Goal: Transaction & Acquisition: Purchase product/service

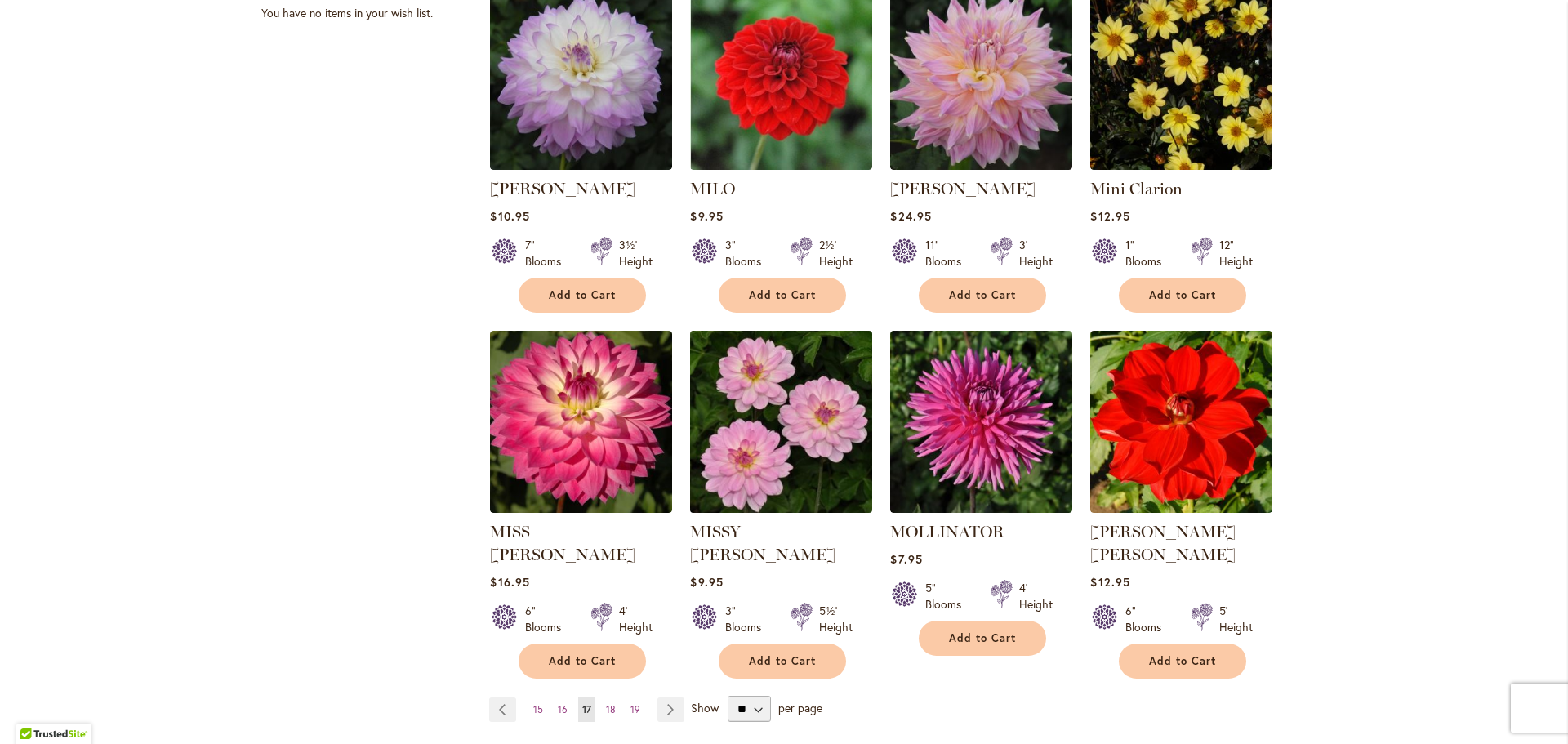
scroll to position [1143, 0]
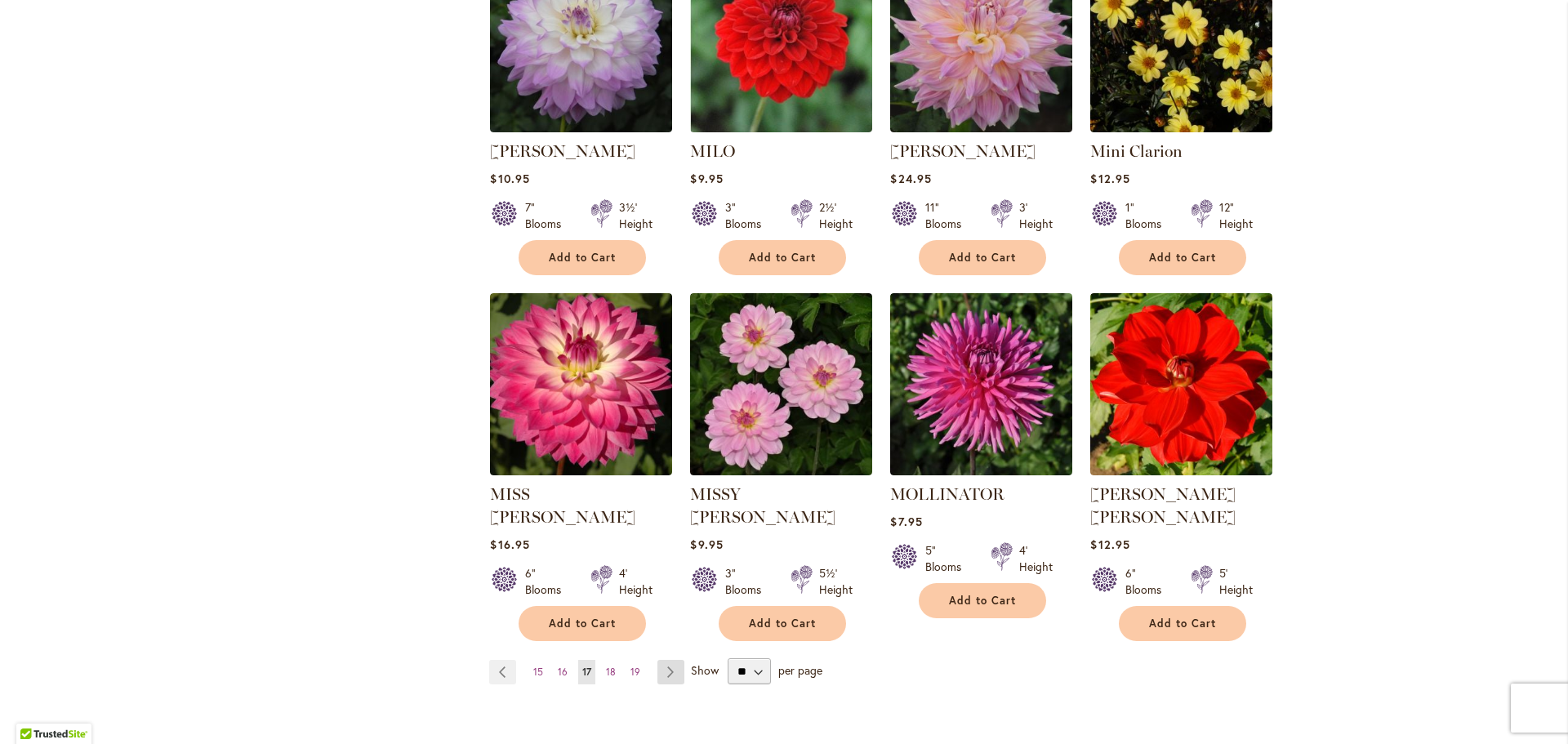
click at [657, 660] on link "Page Next" at bounding box center [671, 672] width 27 height 25
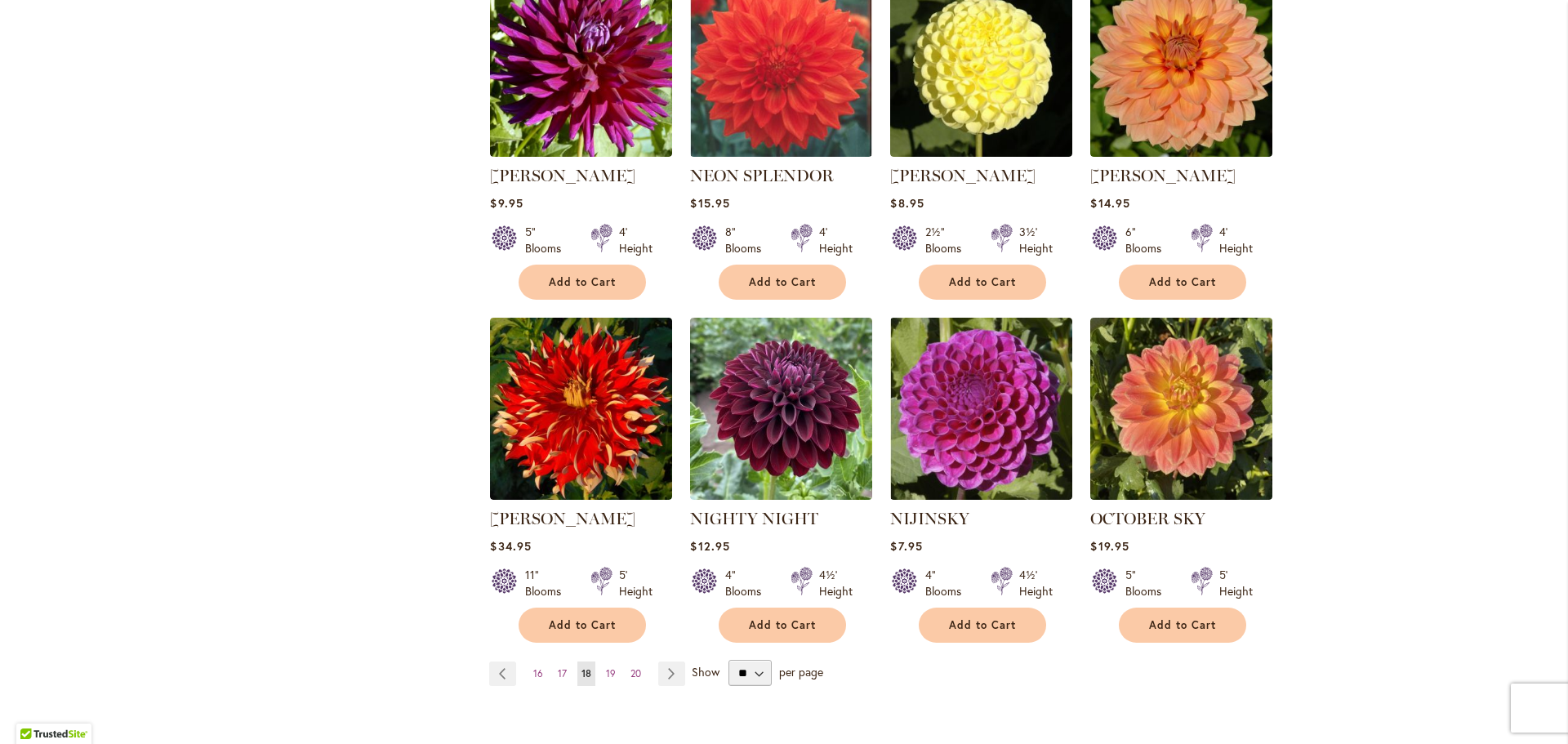
scroll to position [1143, 0]
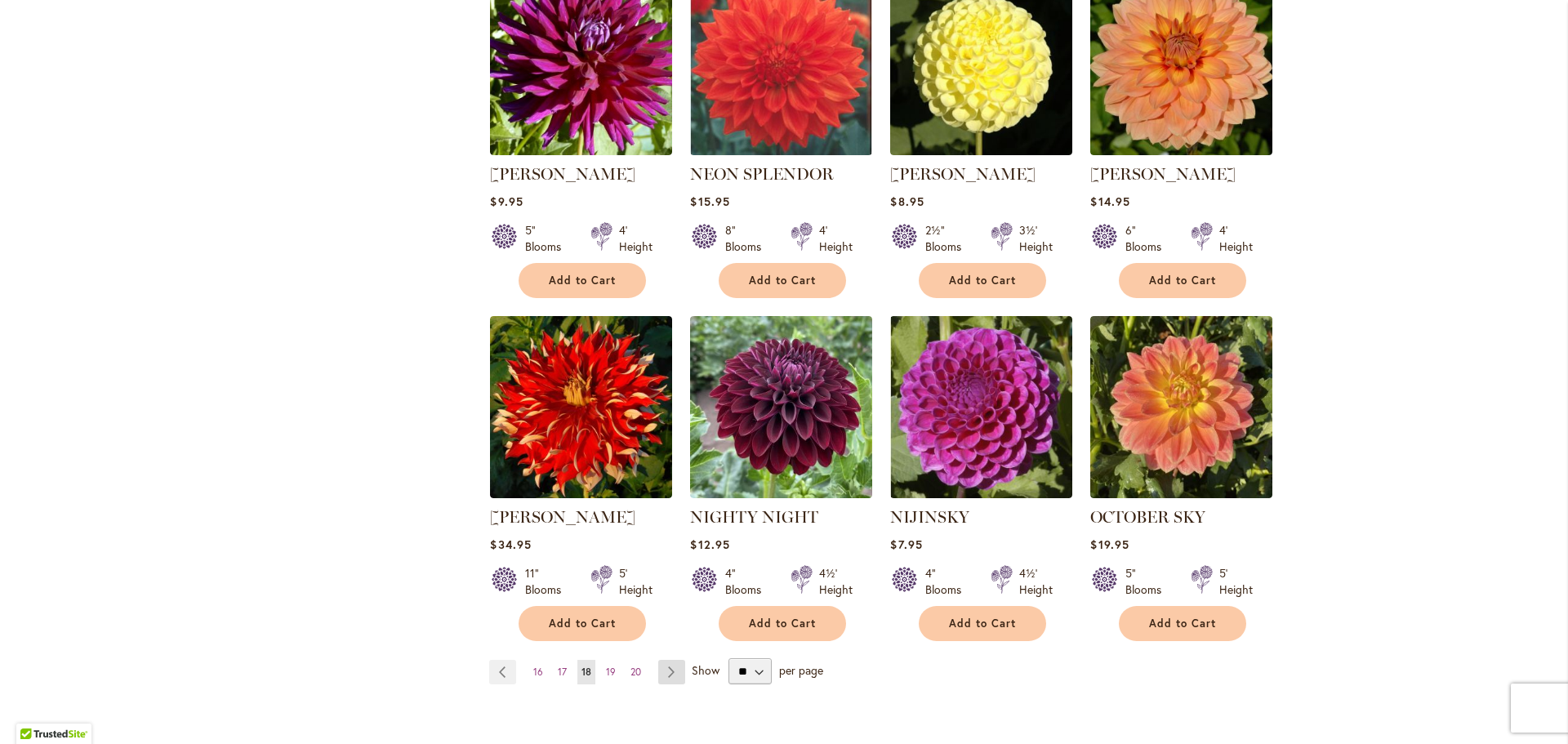
click at [676, 660] on link "Page Next" at bounding box center [671, 672] width 27 height 25
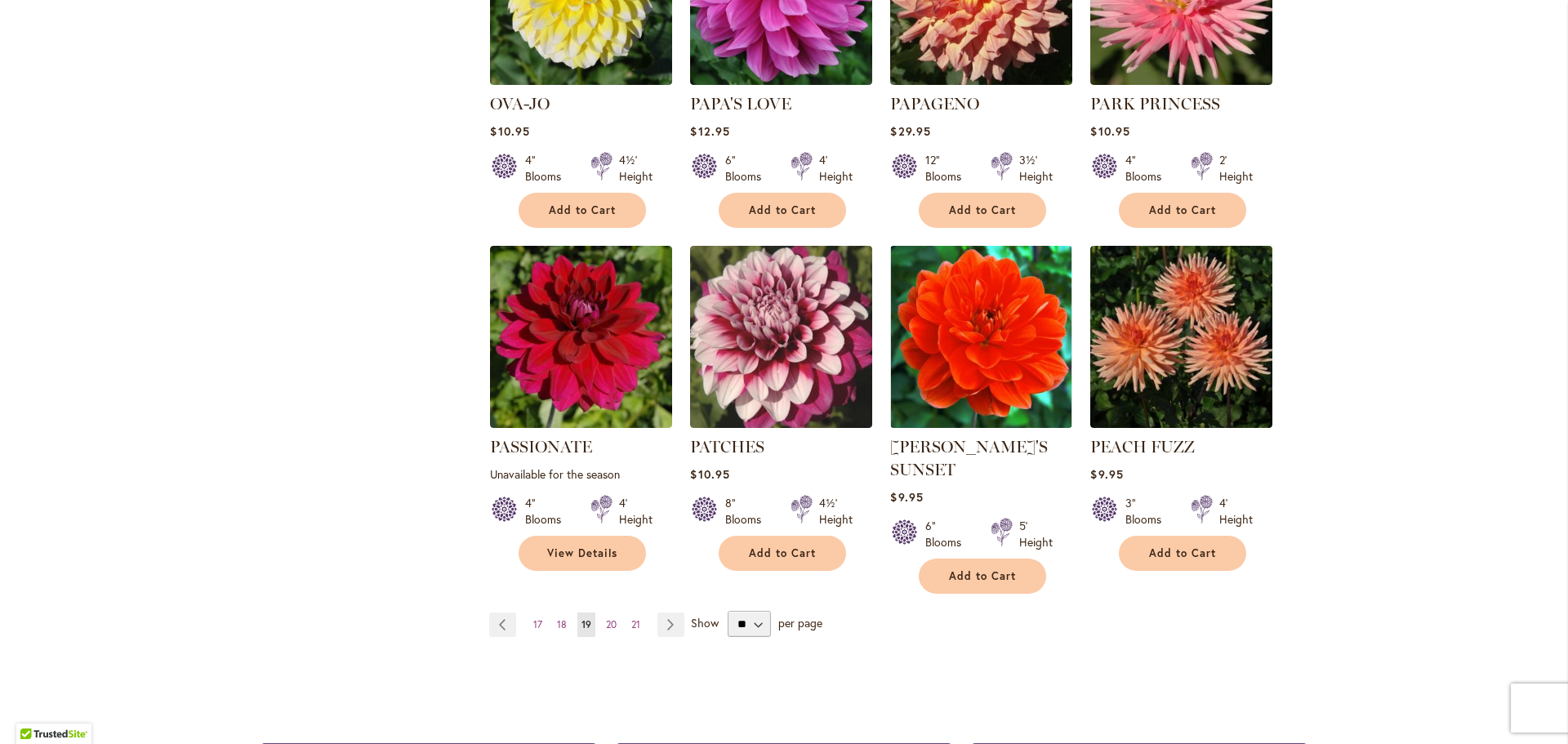
scroll to position [1224, 0]
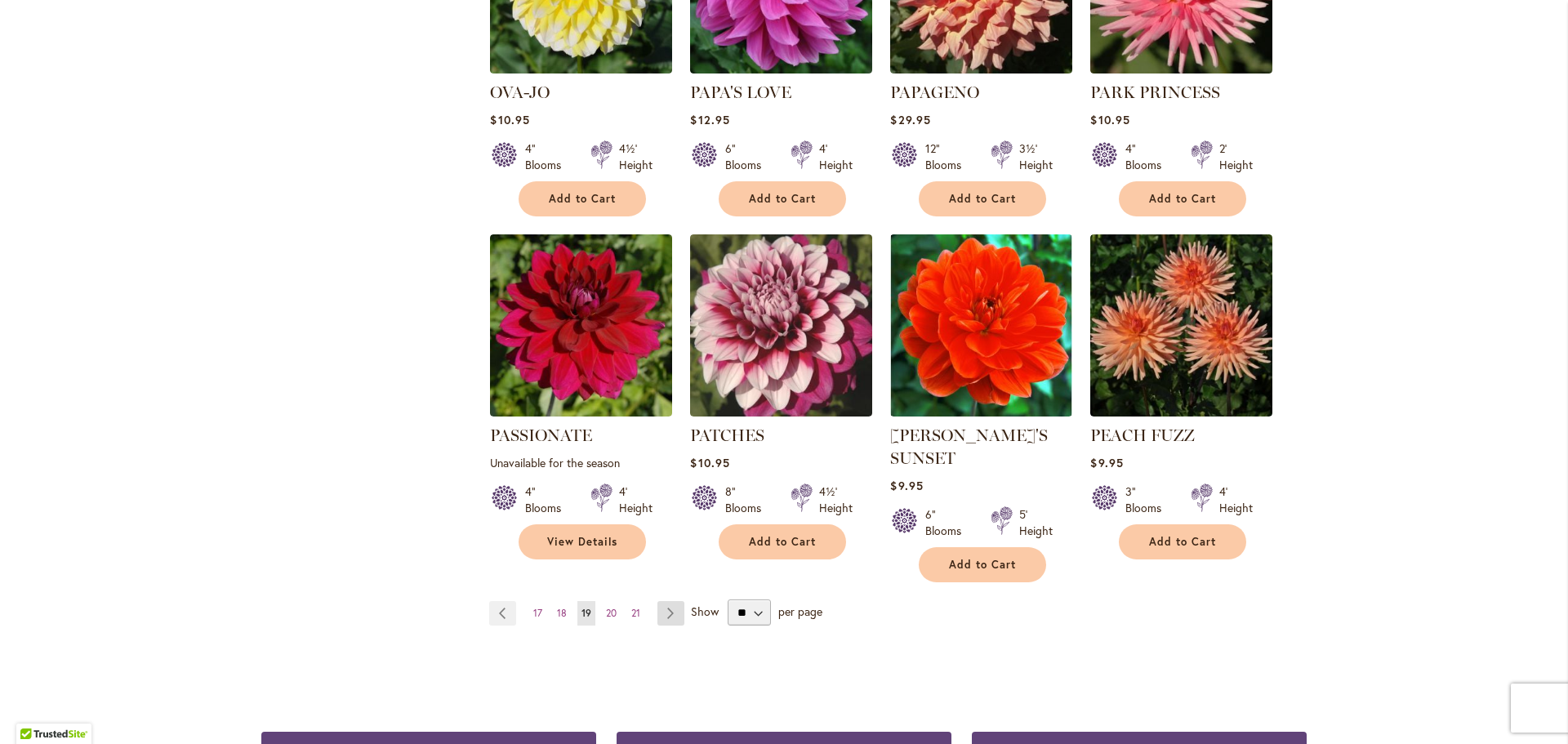
click at [661, 601] on link "Page Next" at bounding box center [671, 613] width 27 height 25
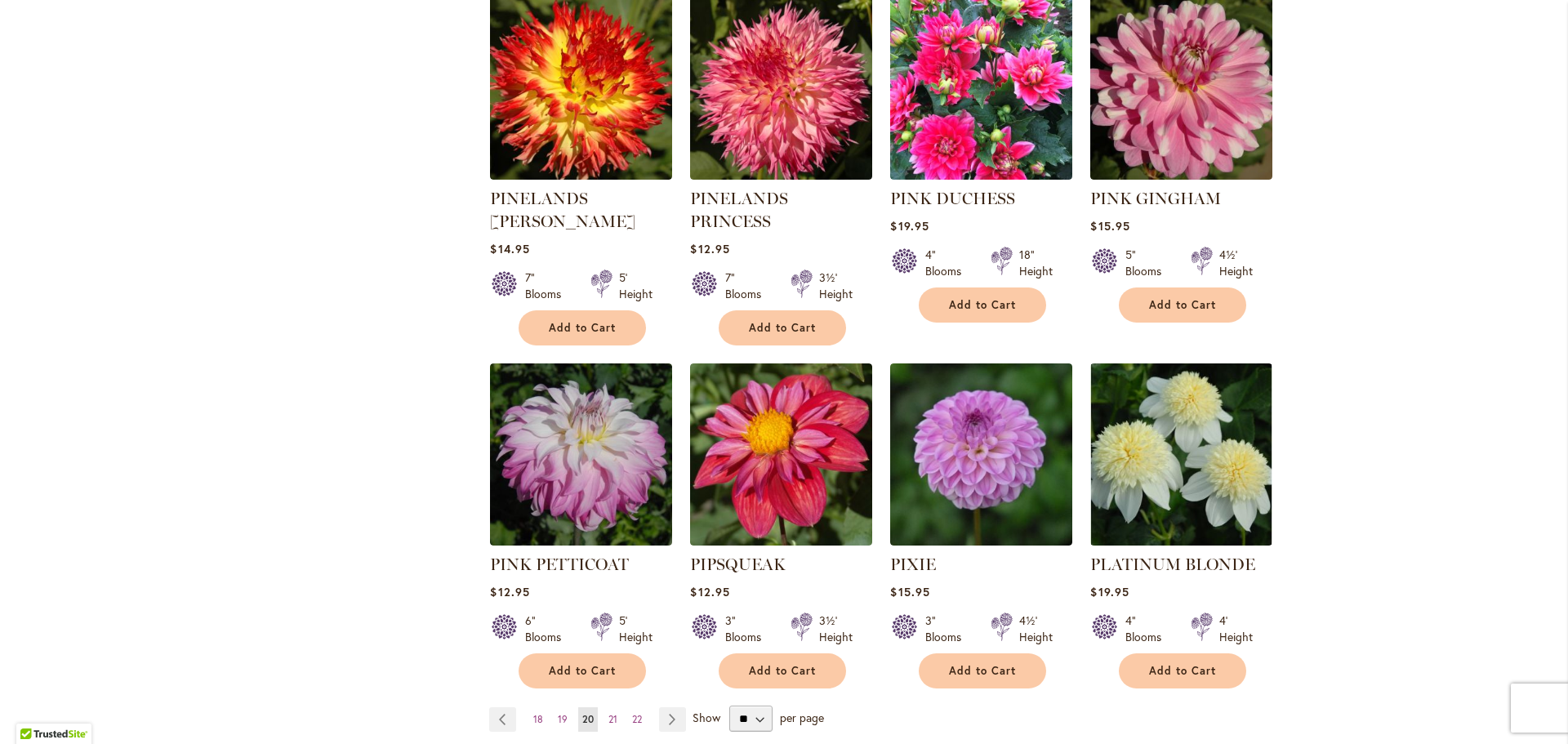
scroll to position [1224, 0]
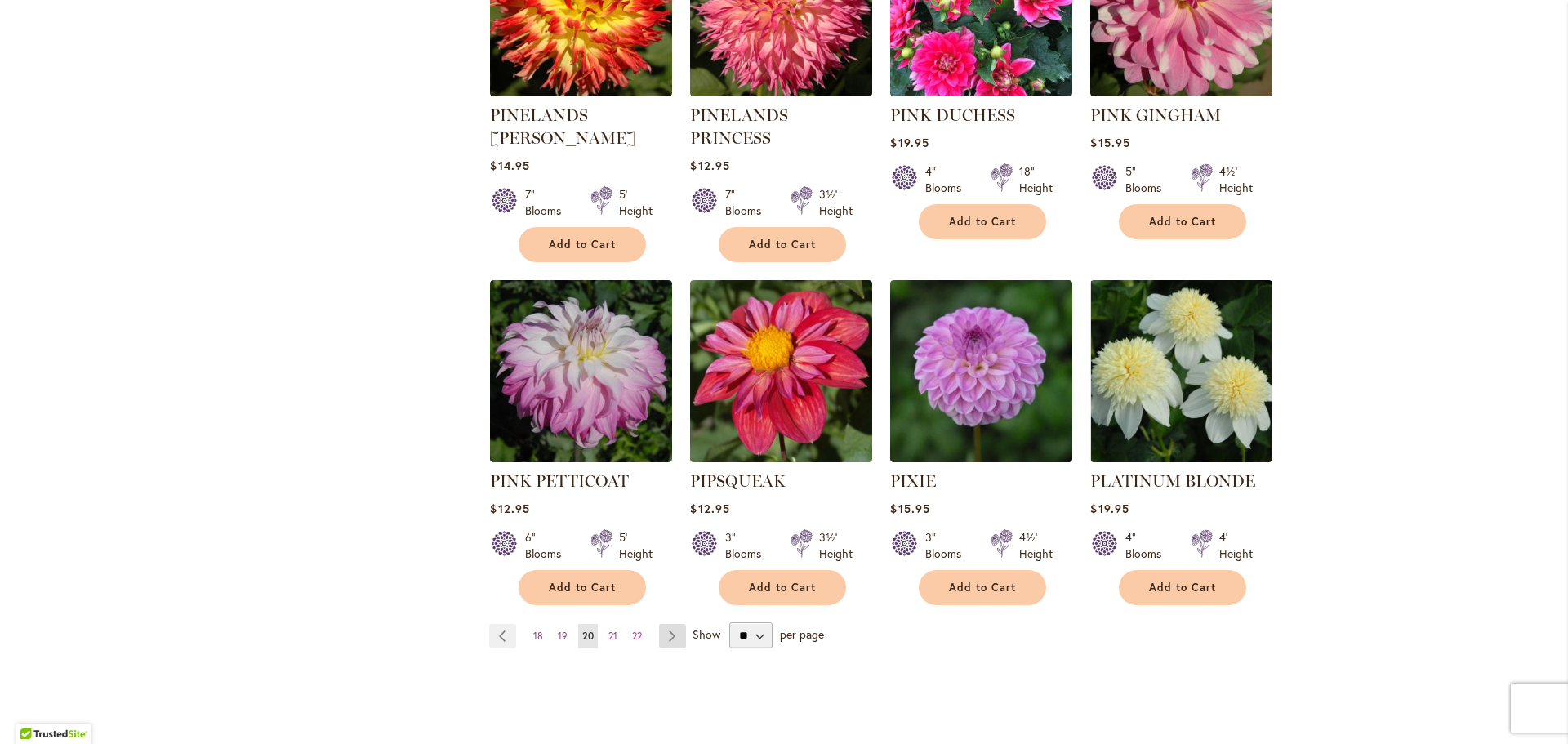
click at [663, 624] on link "Page Next" at bounding box center [672, 636] width 27 height 25
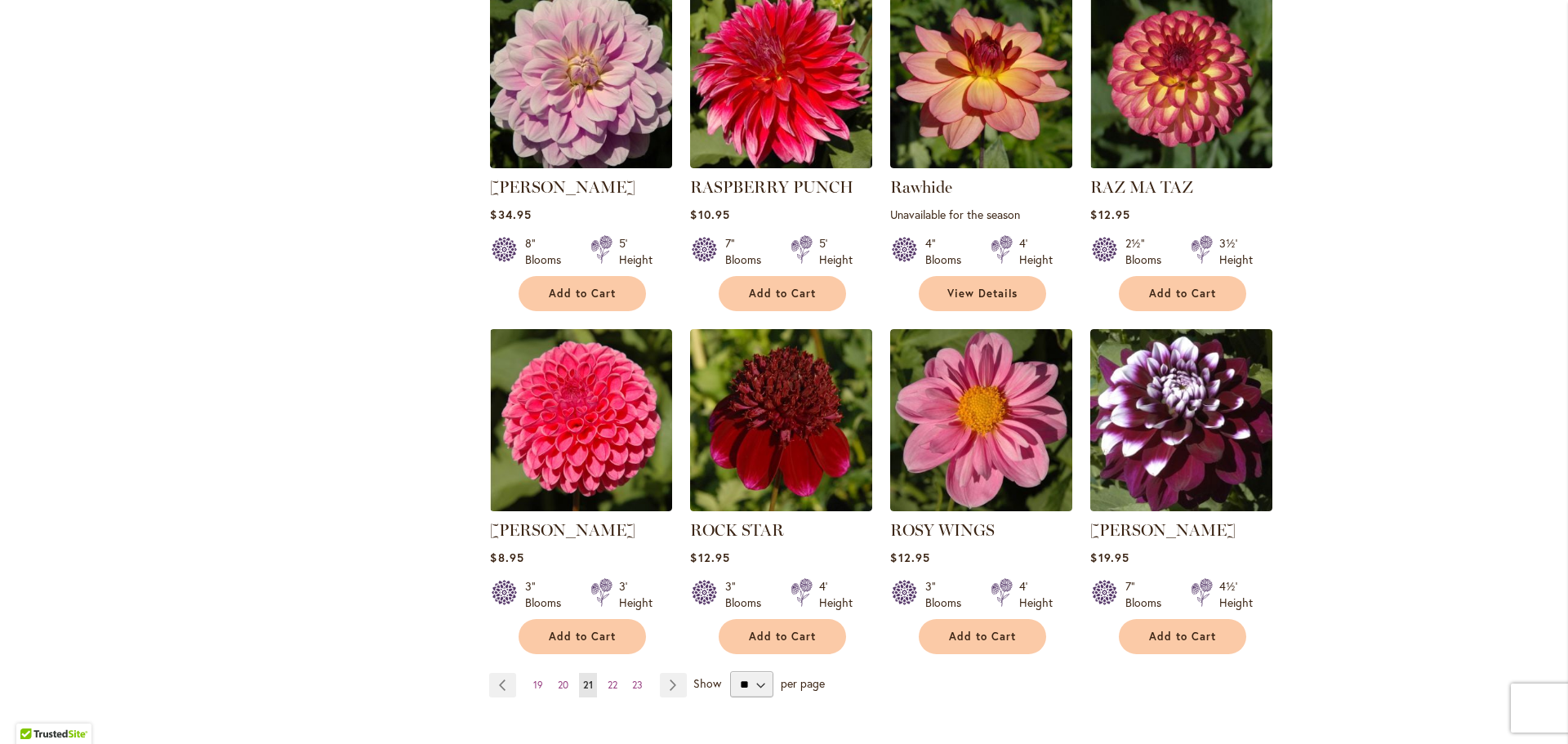
scroll to position [1143, 0]
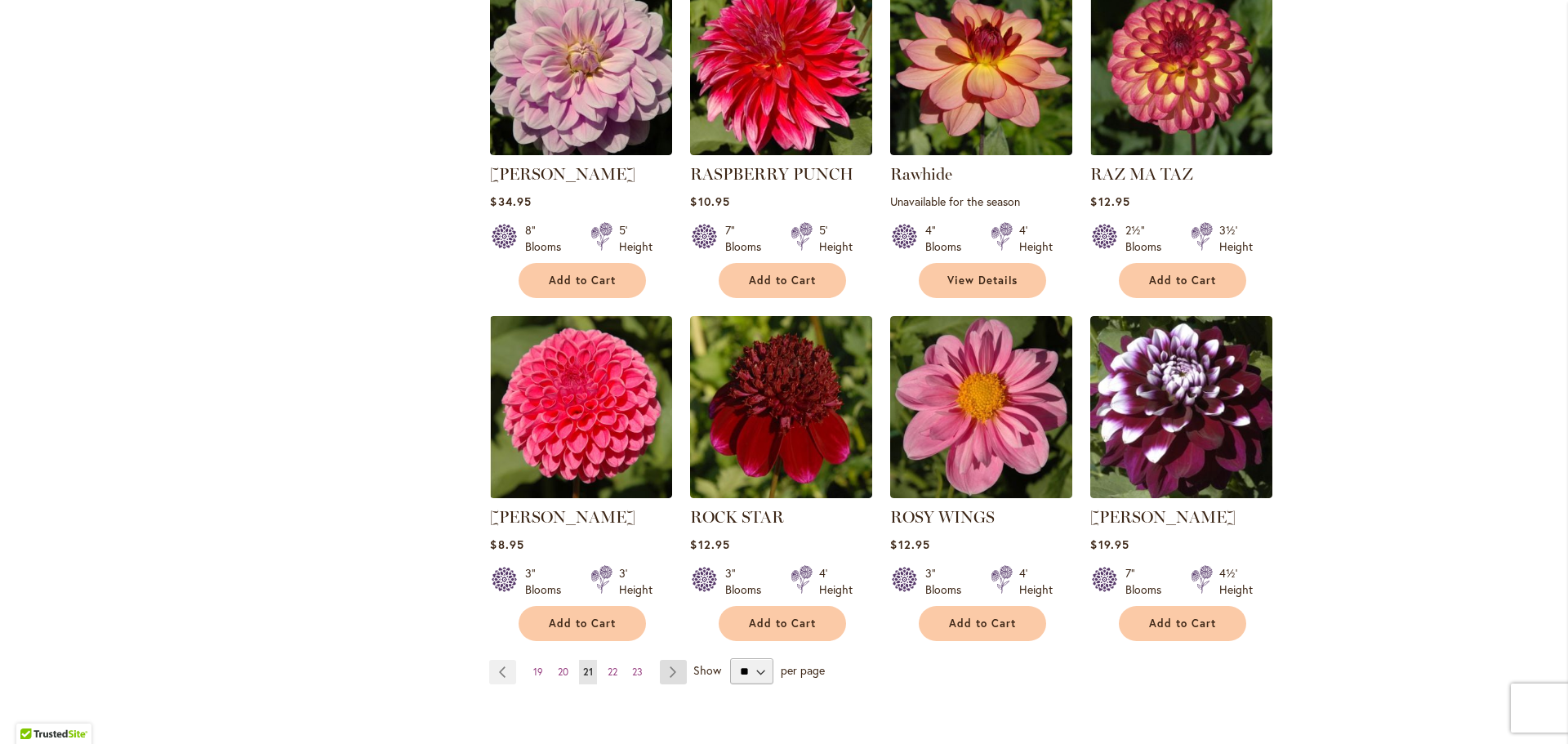
click at [668, 664] on link "Page Next" at bounding box center [673, 672] width 27 height 25
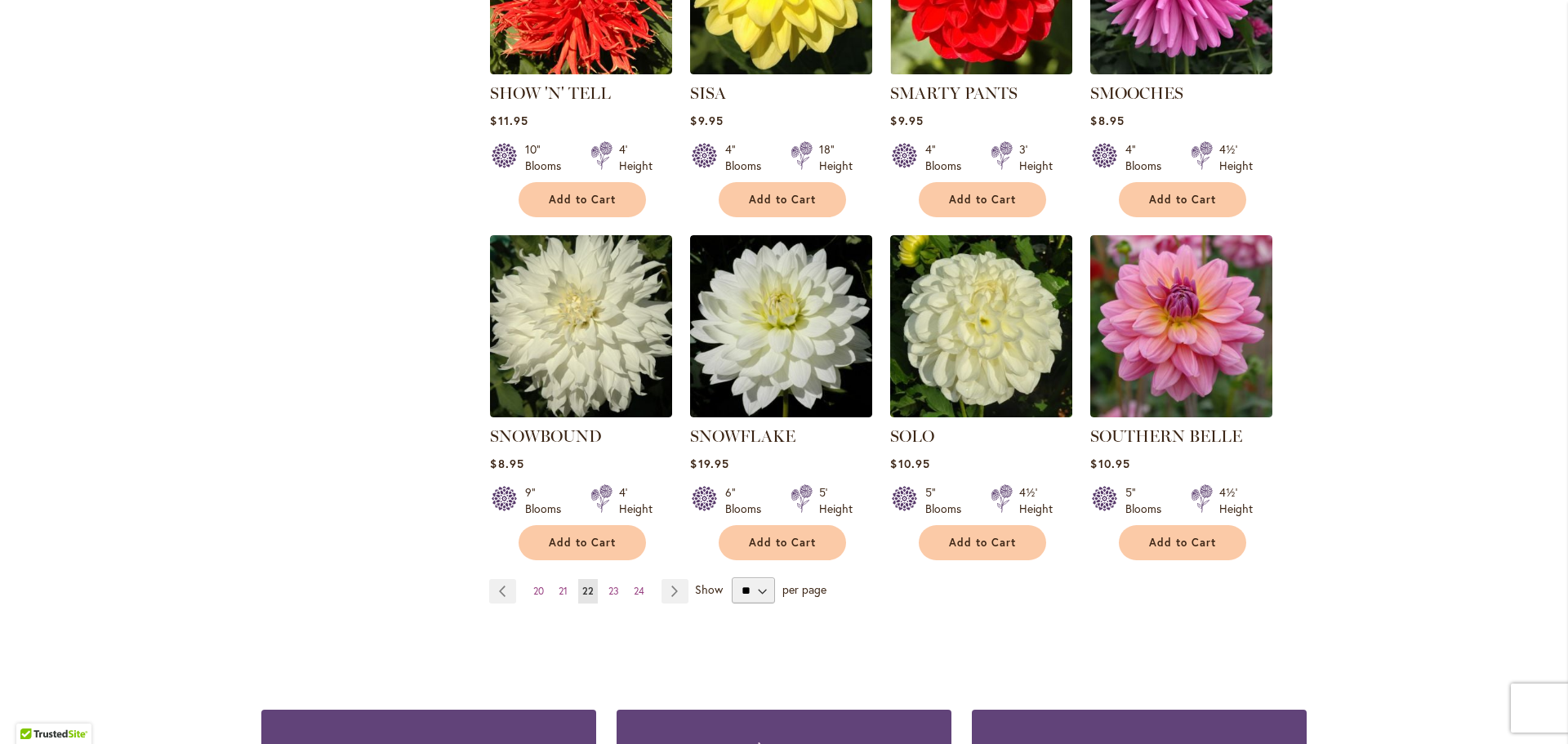
scroll to position [1224, 0]
click at [664, 578] on link "Page Next" at bounding box center [675, 590] width 27 height 25
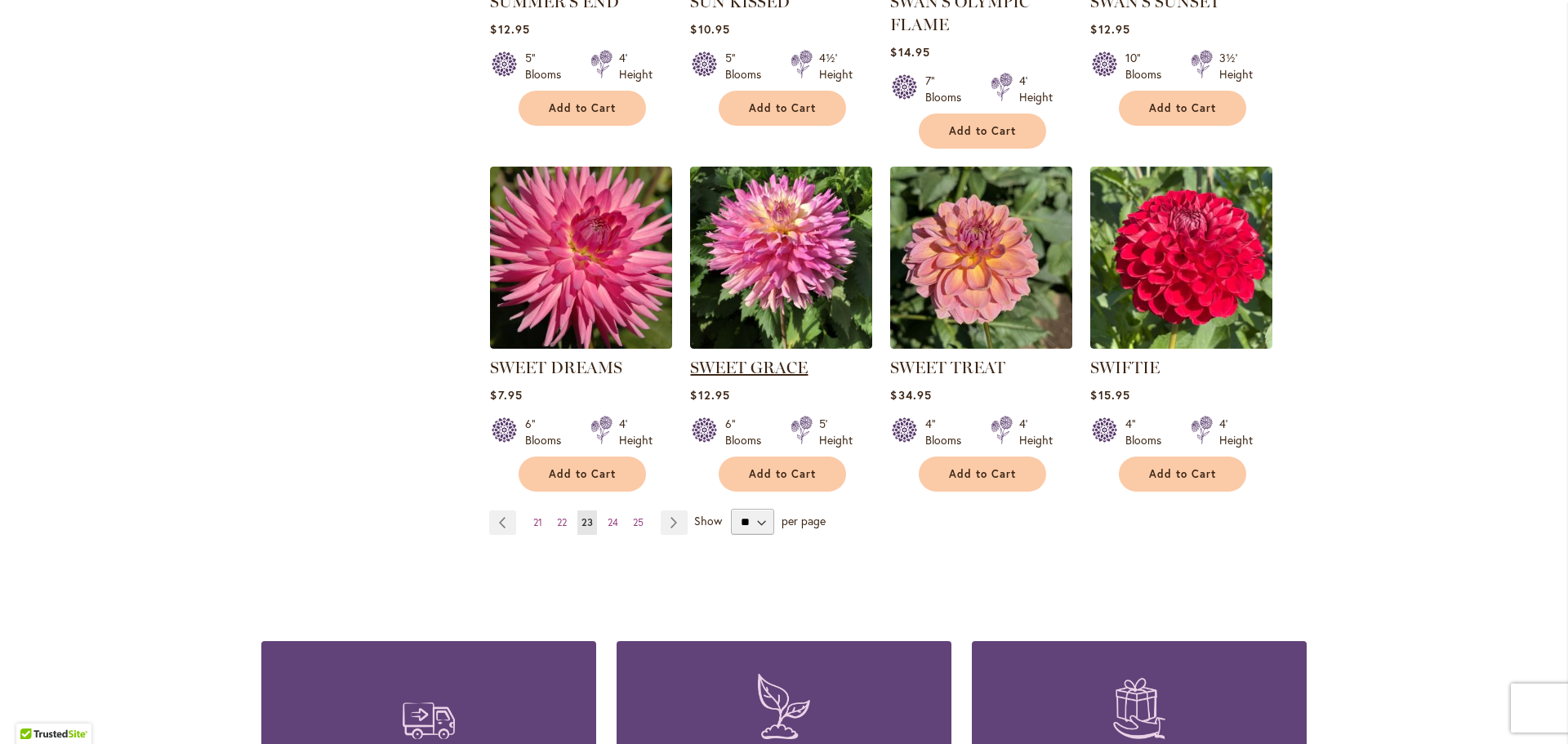
scroll to position [1306, 0]
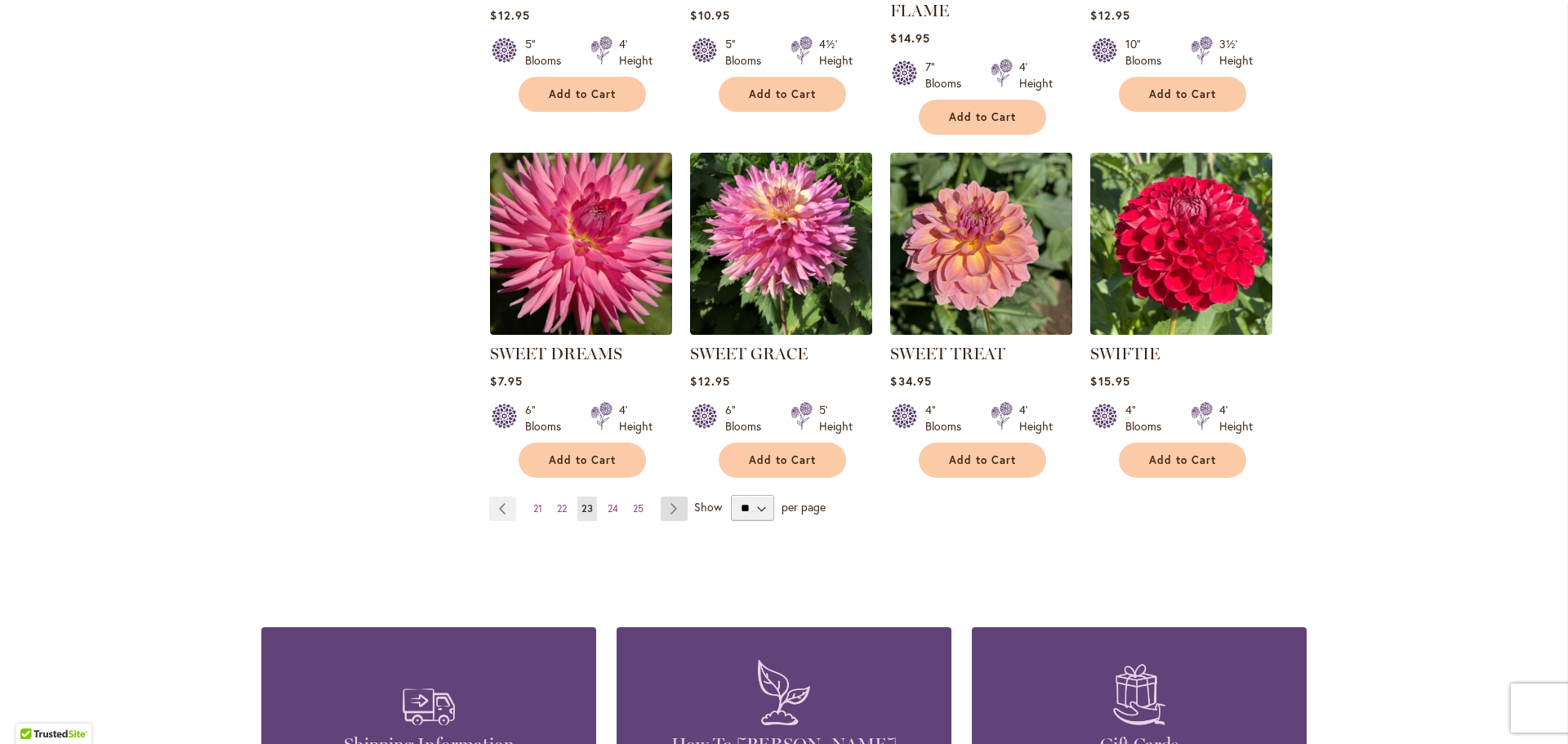
click at [665, 510] on link "Page Next" at bounding box center [674, 509] width 27 height 25
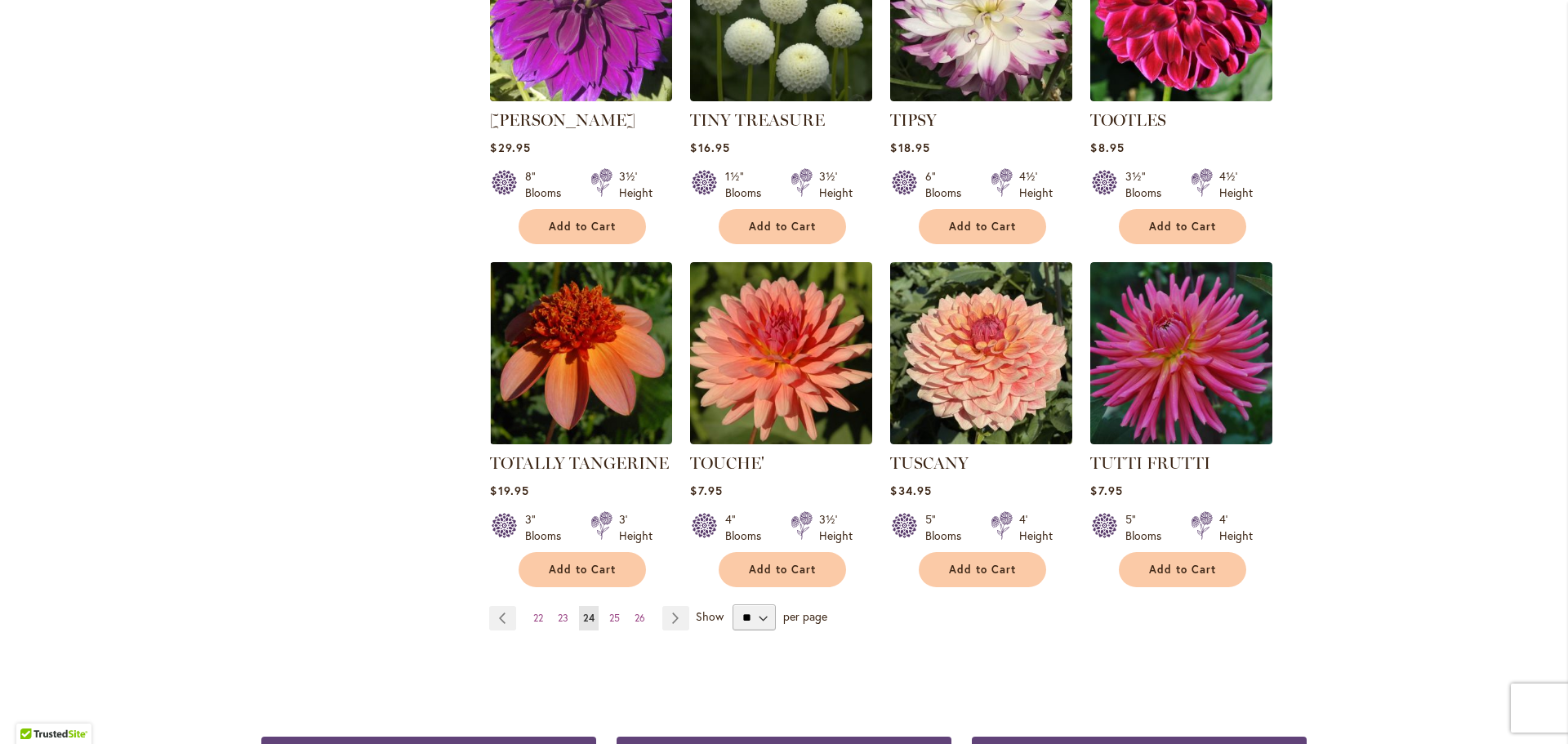
scroll to position [1224, 0]
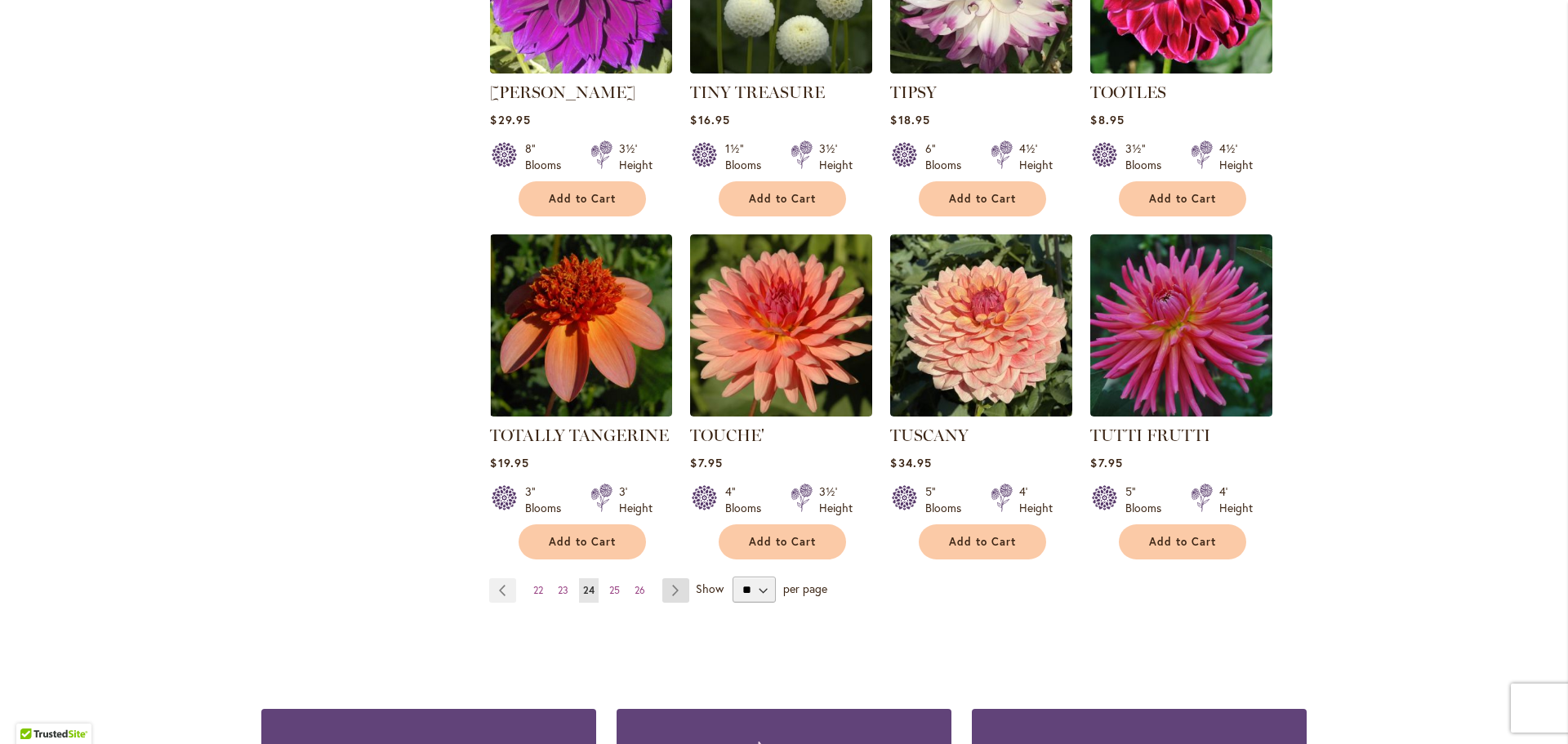
click at [677, 578] on link "Page Next" at bounding box center [676, 590] width 27 height 25
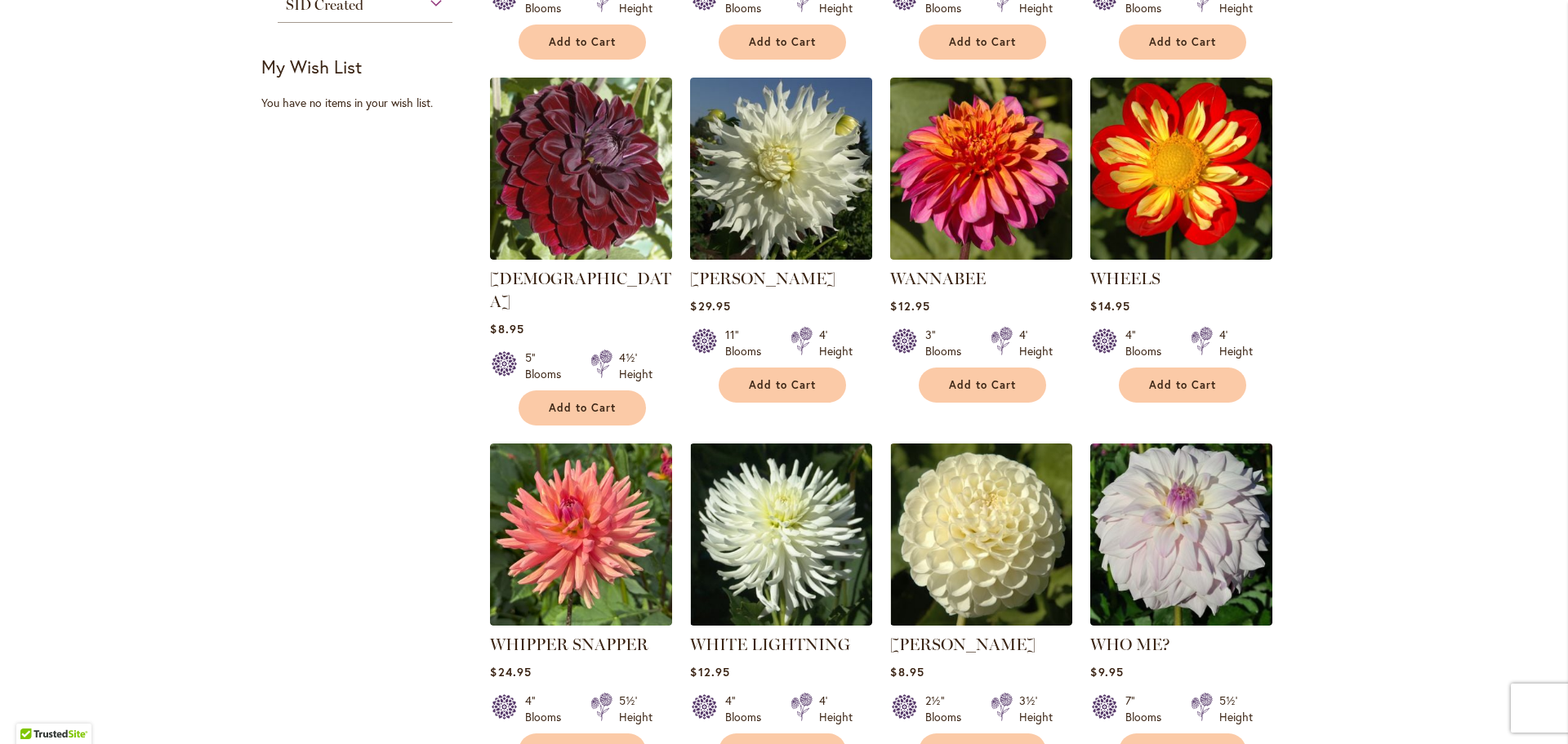
scroll to position [1143, 0]
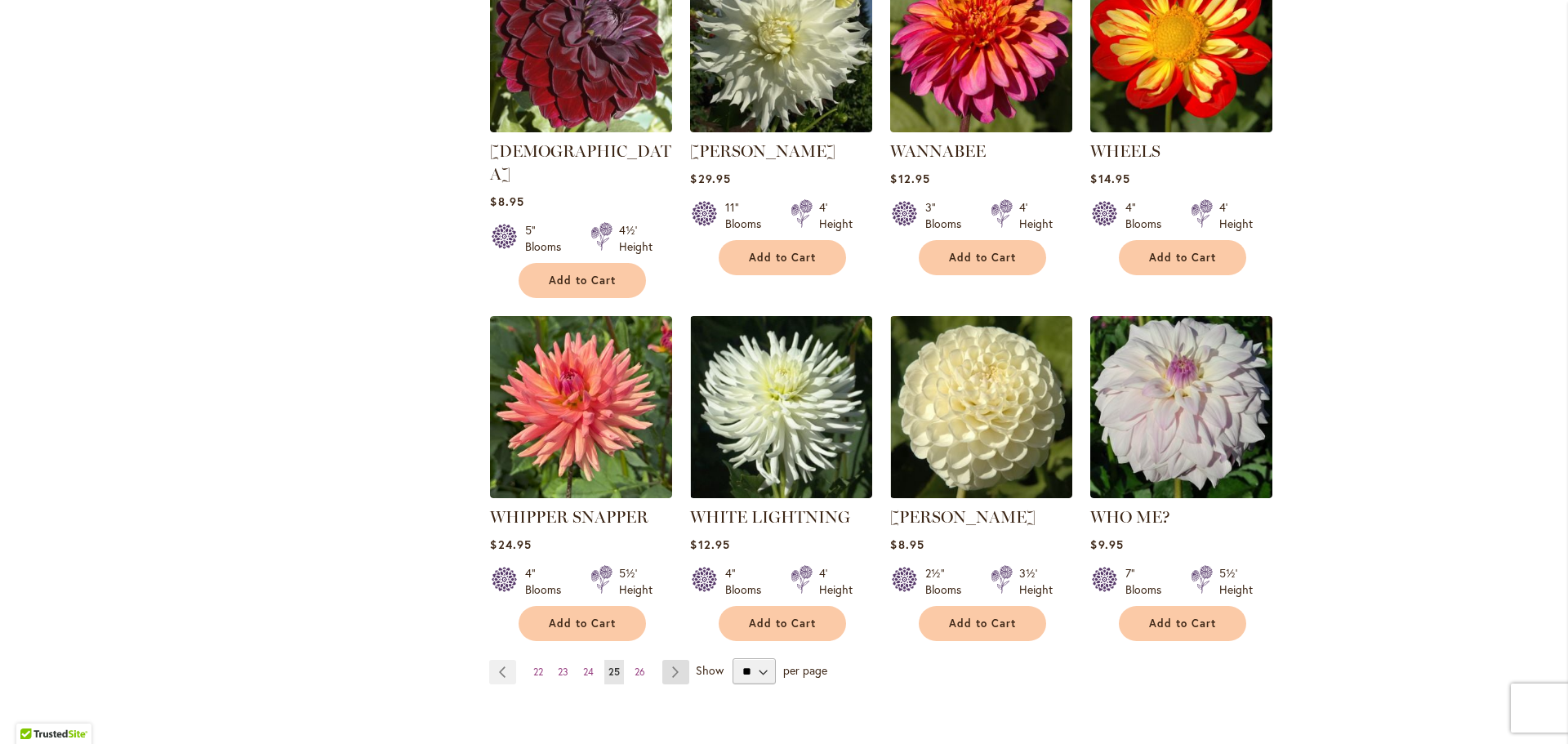
click at [666, 660] on link "Page Next" at bounding box center [676, 672] width 27 height 25
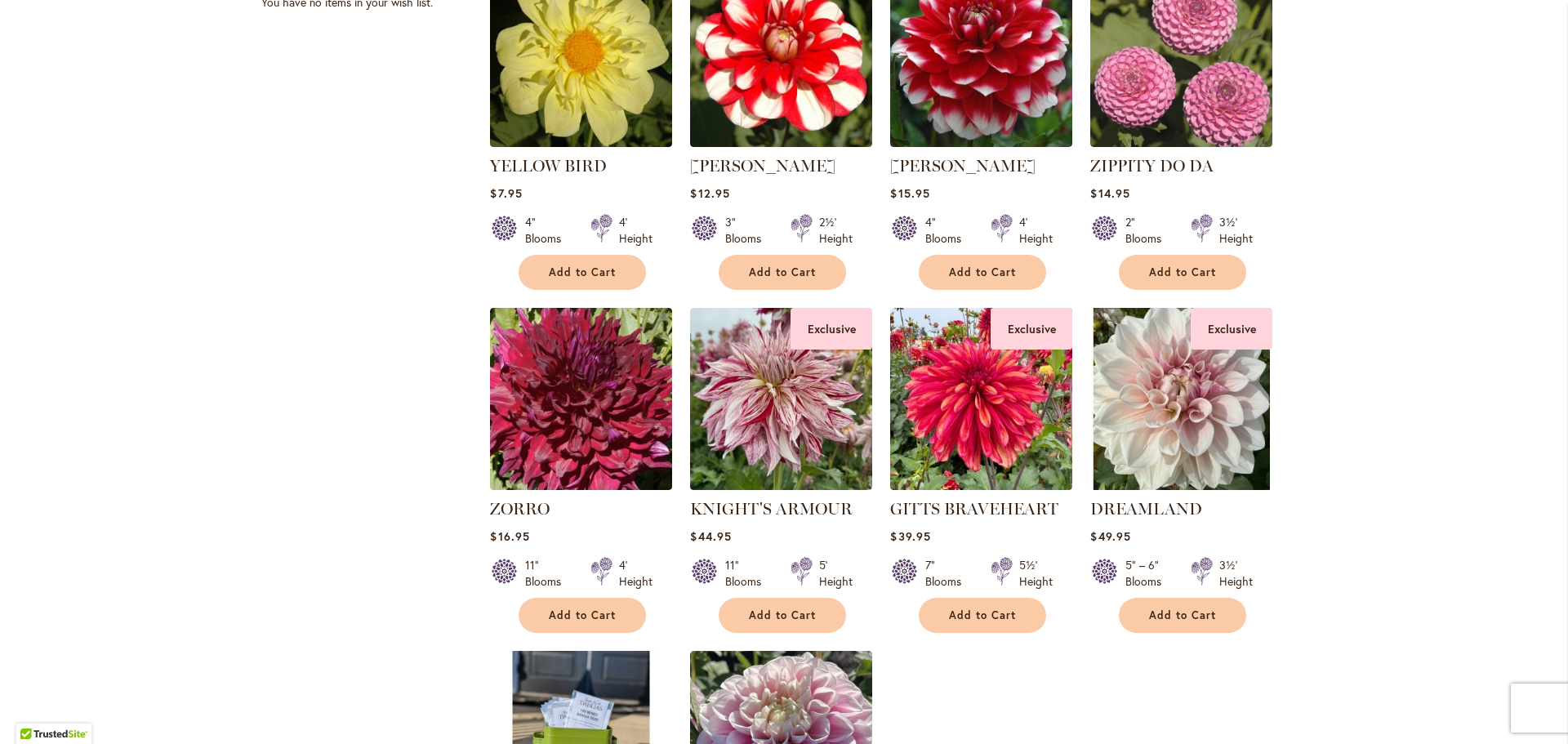
scroll to position [1143, 0]
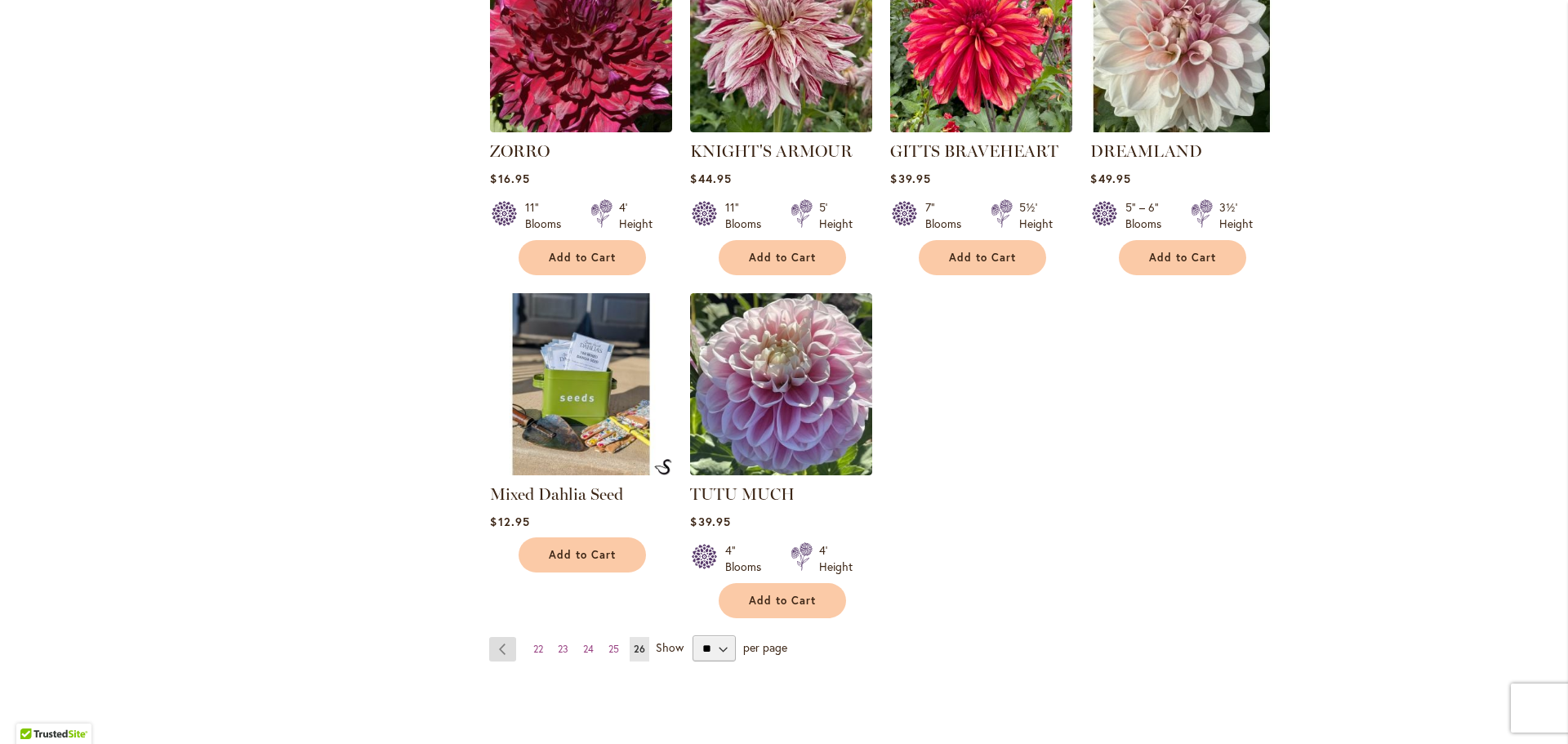
click at [497, 646] on link "Page Previous" at bounding box center [503, 649] width 27 height 25
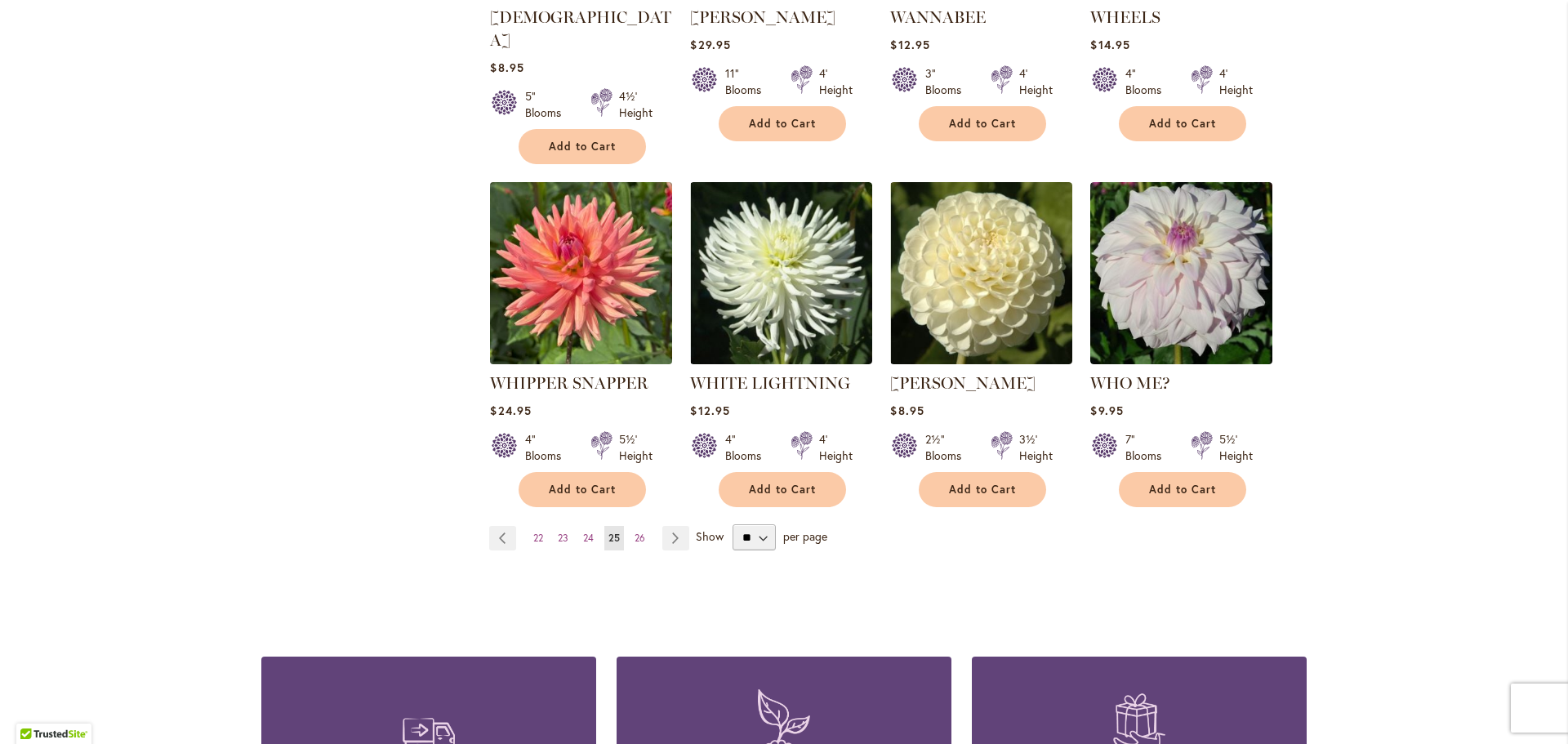
scroll to position [1306, 0]
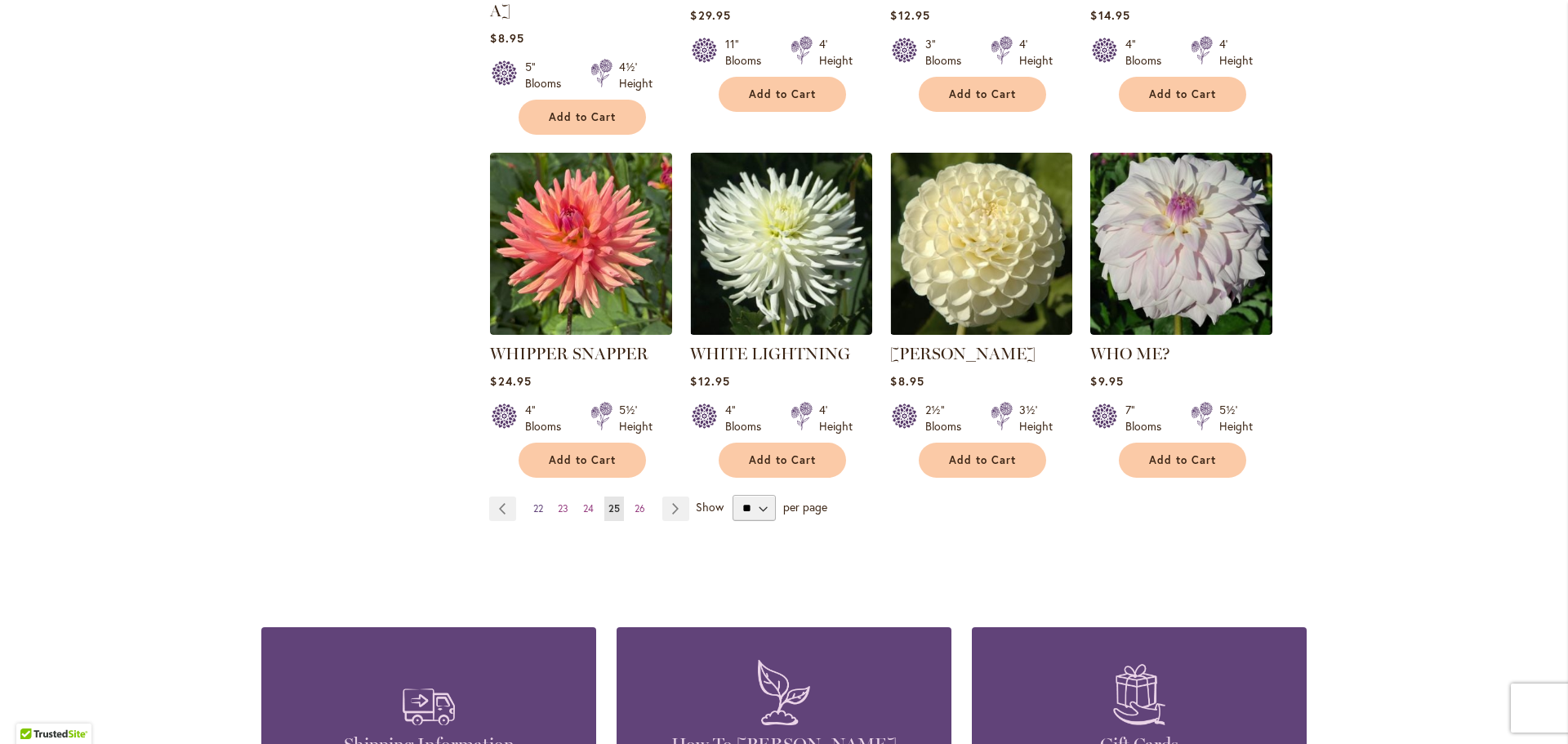
click at [537, 502] on span "22" at bounding box center [538, 509] width 10 height 12
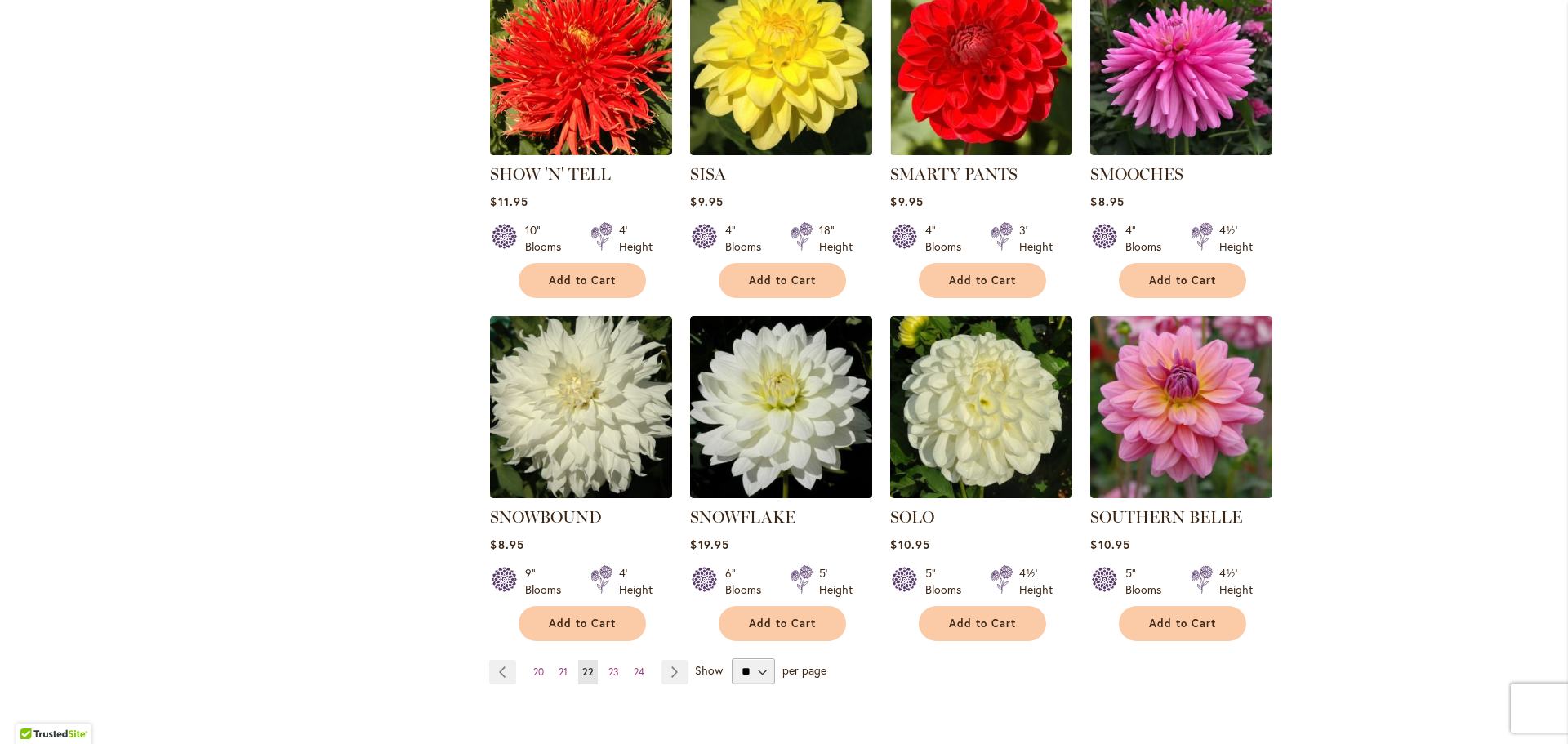
scroll to position [1224, 0]
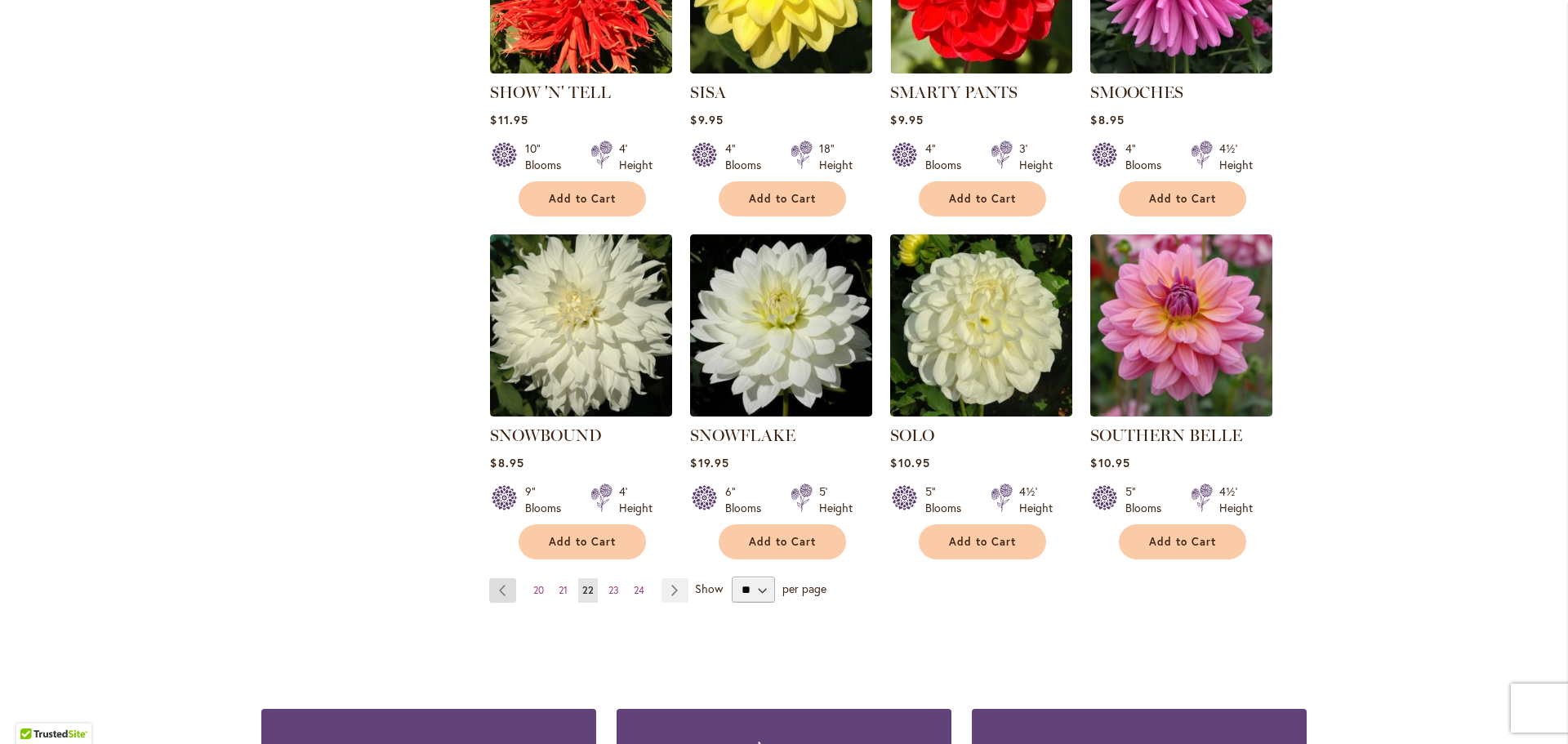
click at [504, 578] on link "Page Previous" at bounding box center [503, 590] width 27 height 25
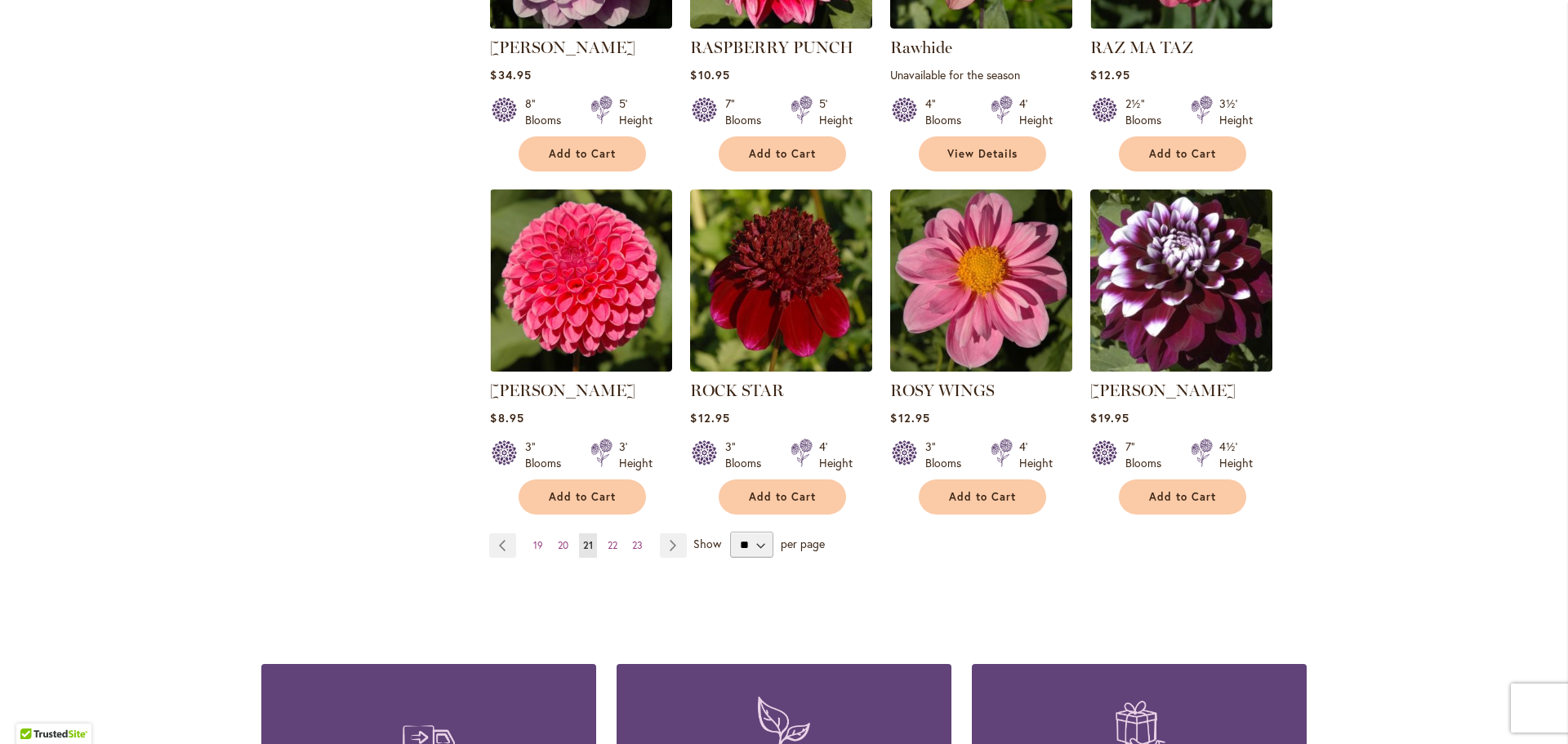
scroll to position [1306, 0]
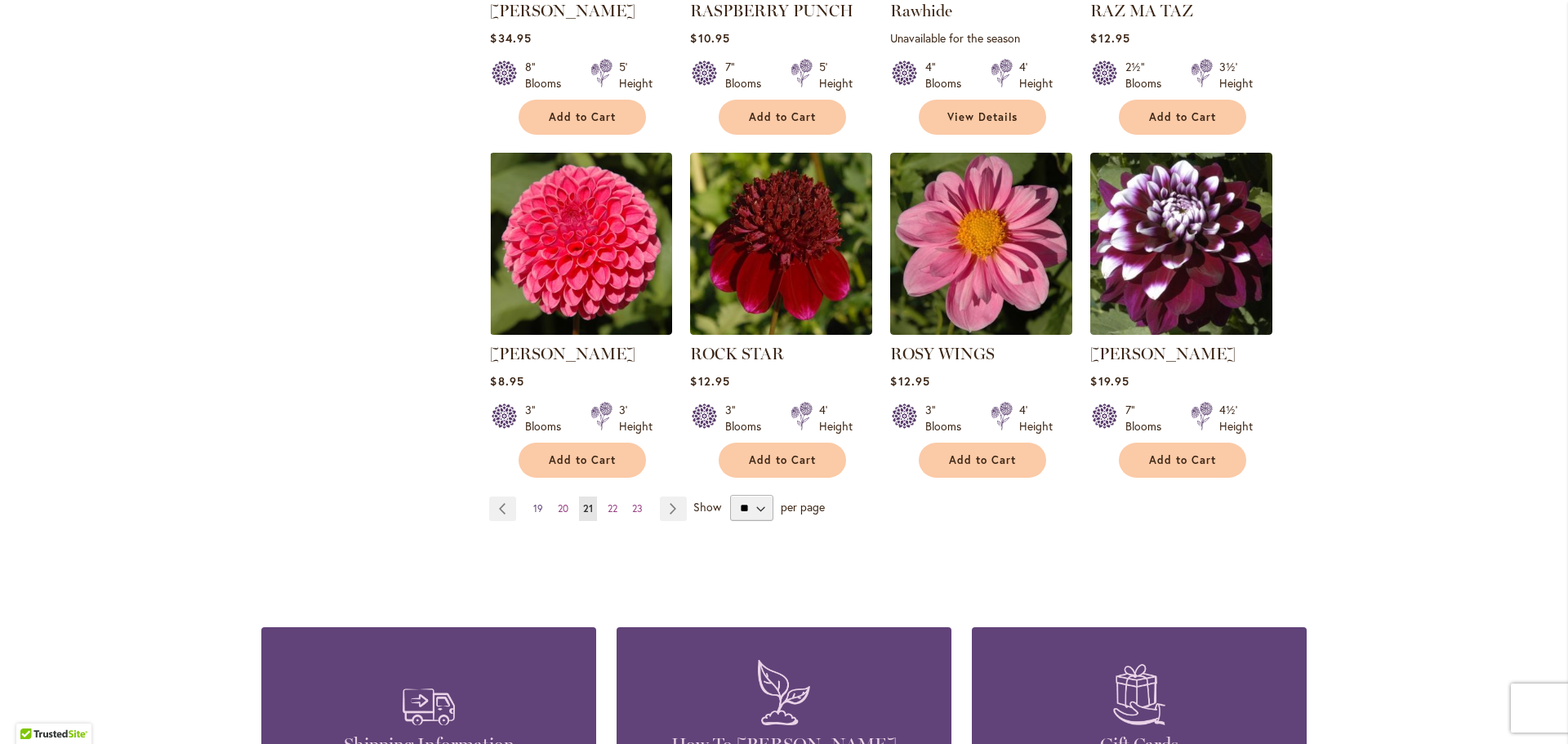
click at [534, 502] on span "19" at bounding box center [538, 509] width 10 height 12
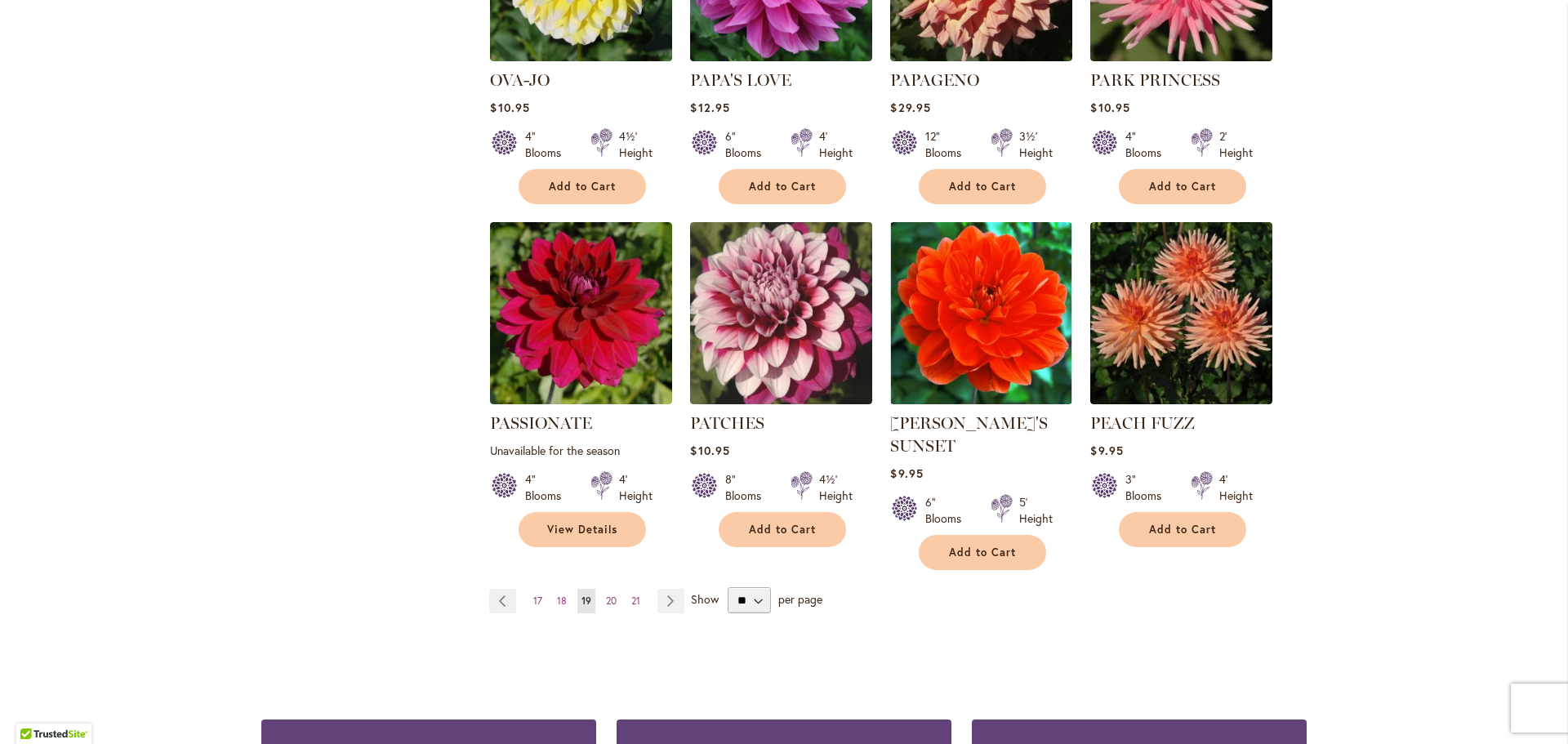
scroll to position [1306, 0]
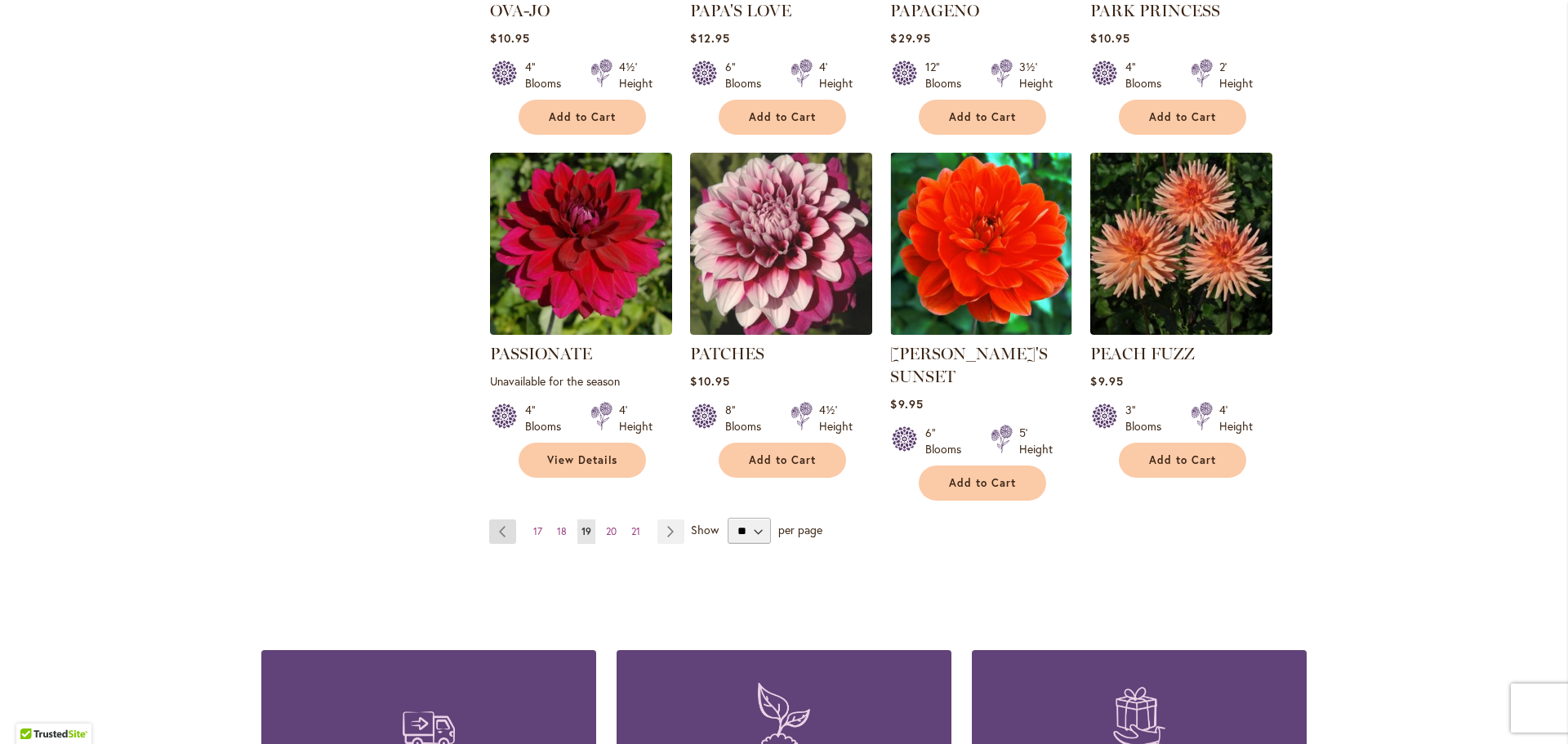
click at [497, 519] on link "Page Previous" at bounding box center [503, 531] width 27 height 25
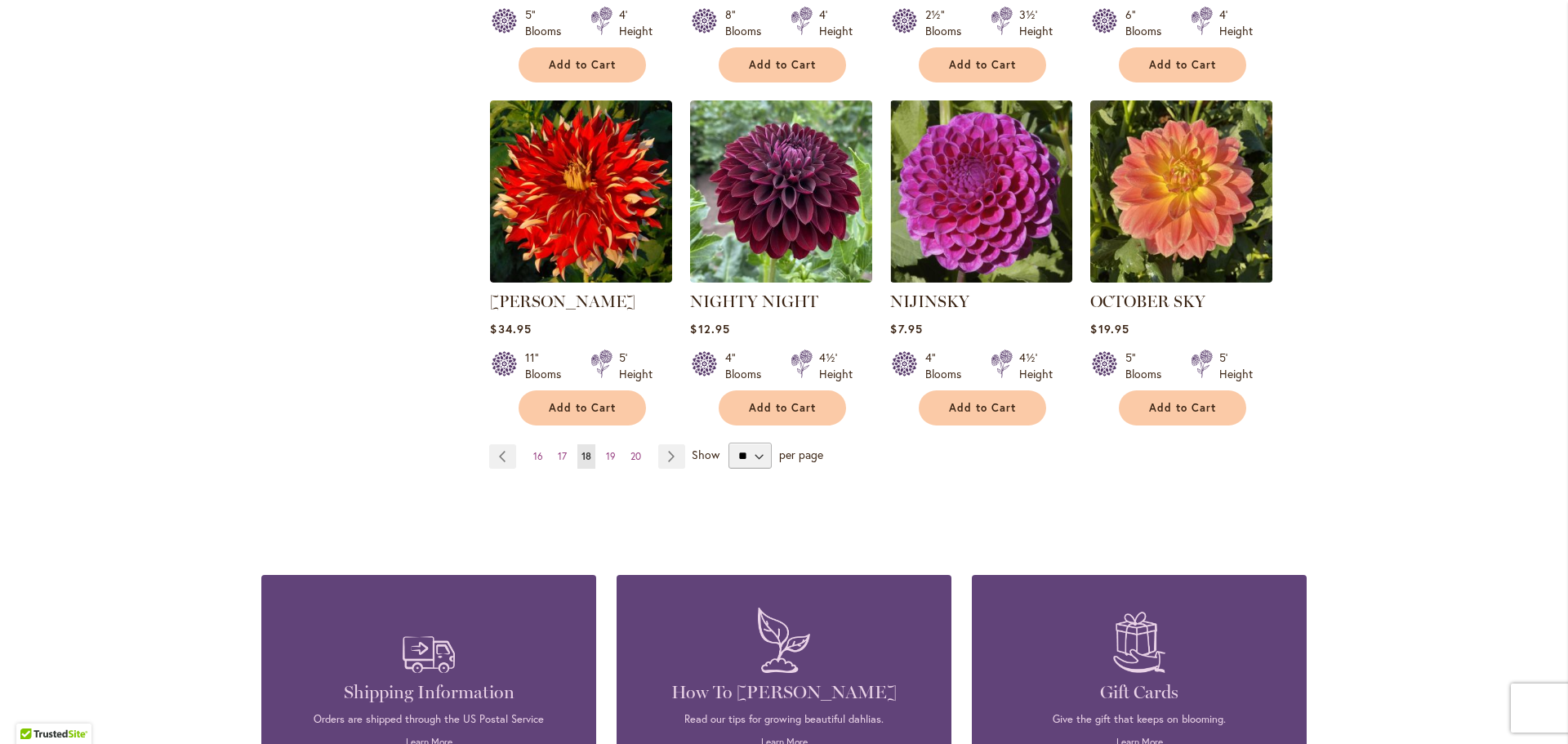
scroll to position [1388, 0]
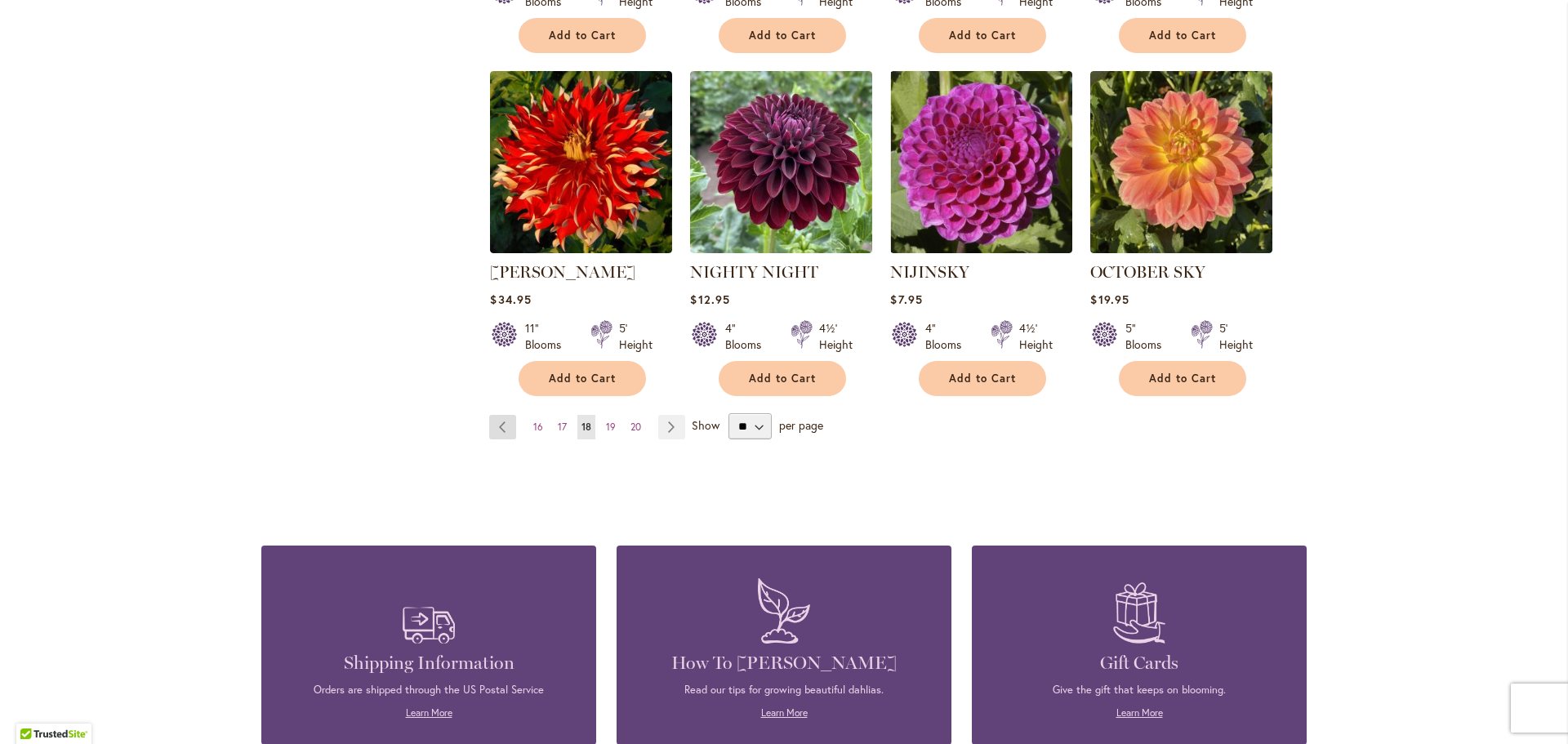
click at [495, 415] on link "Page Previous" at bounding box center [503, 427] width 27 height 25
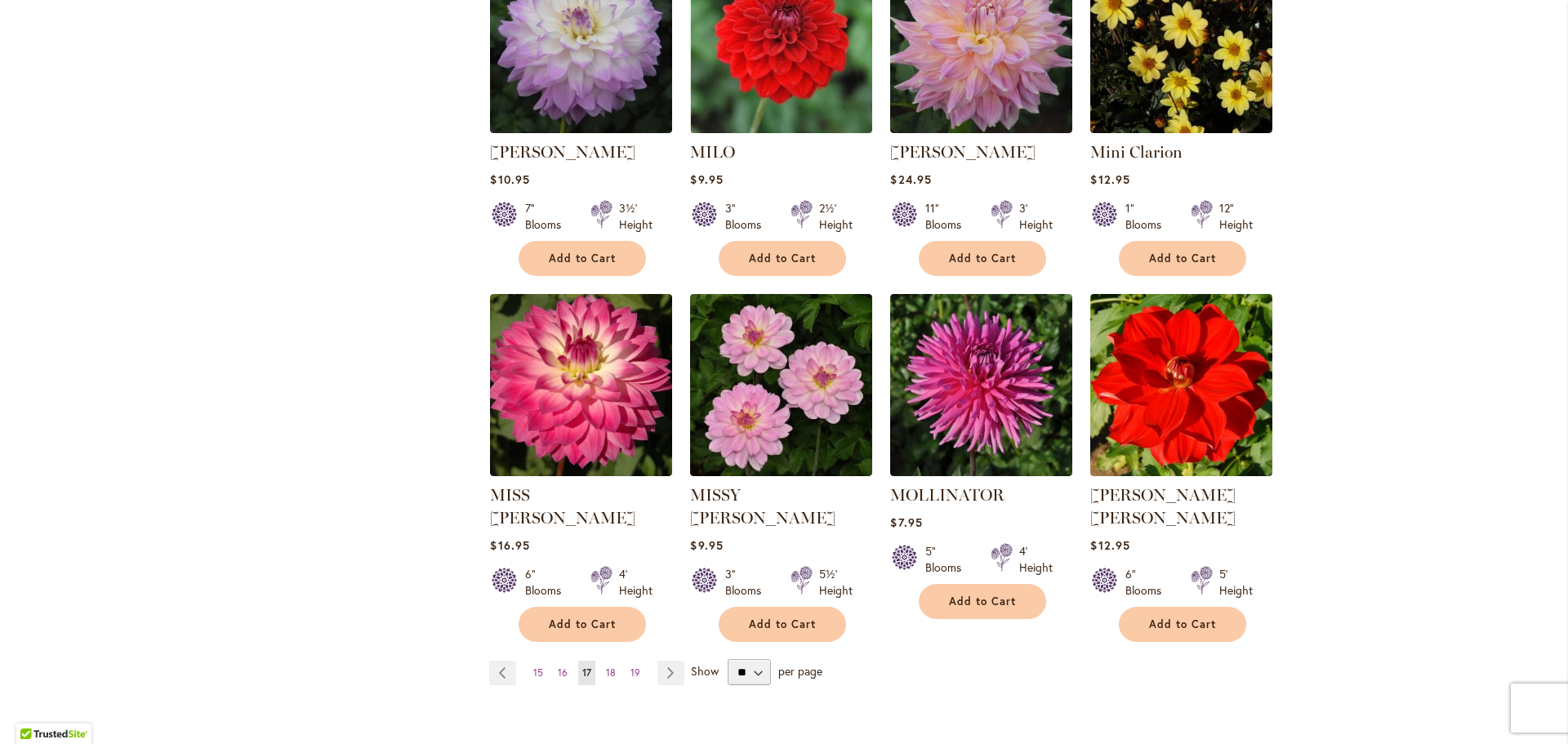
scroll to position [1143, 0]
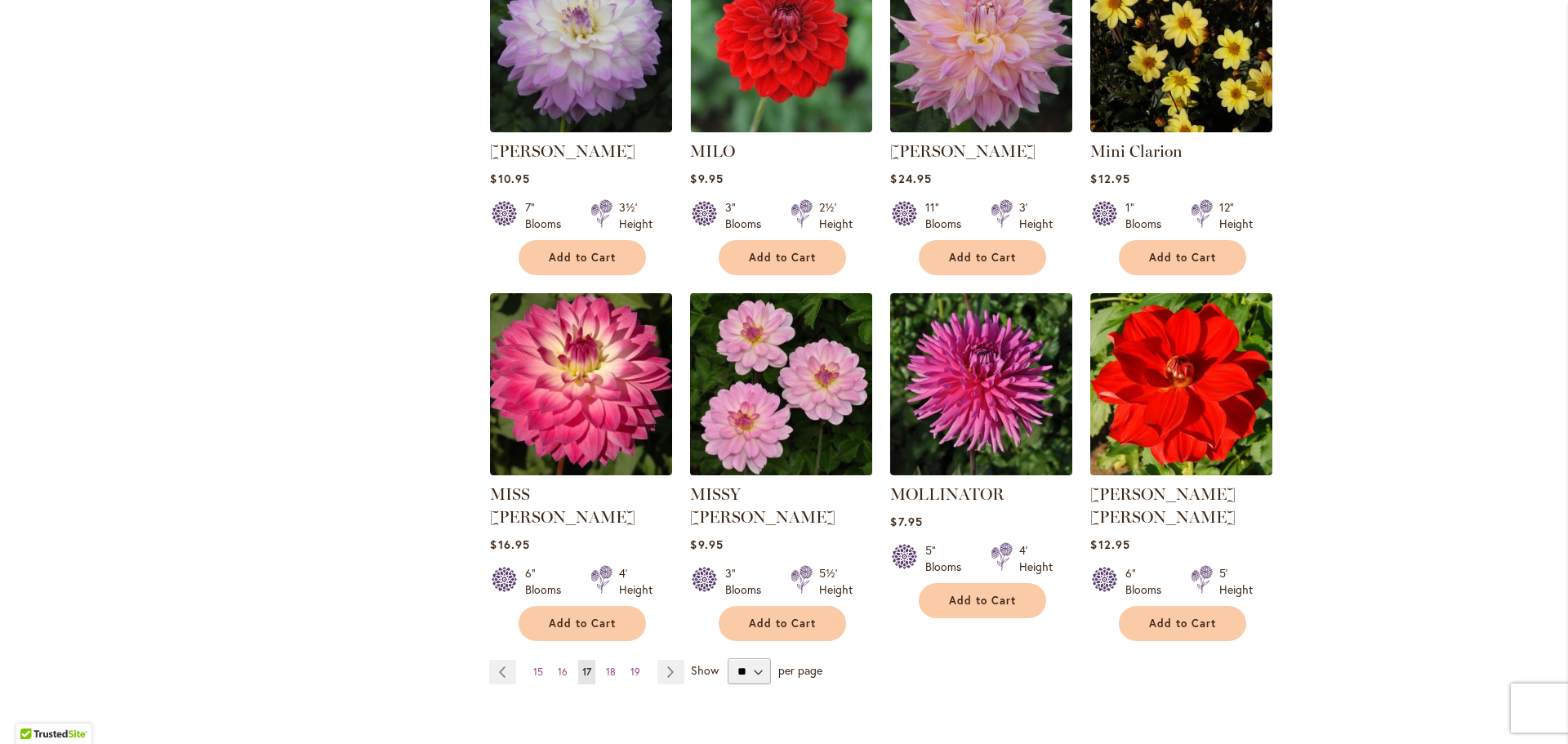
click at [746, 369] on img at bounding box center [781, 384] width 191 height 191
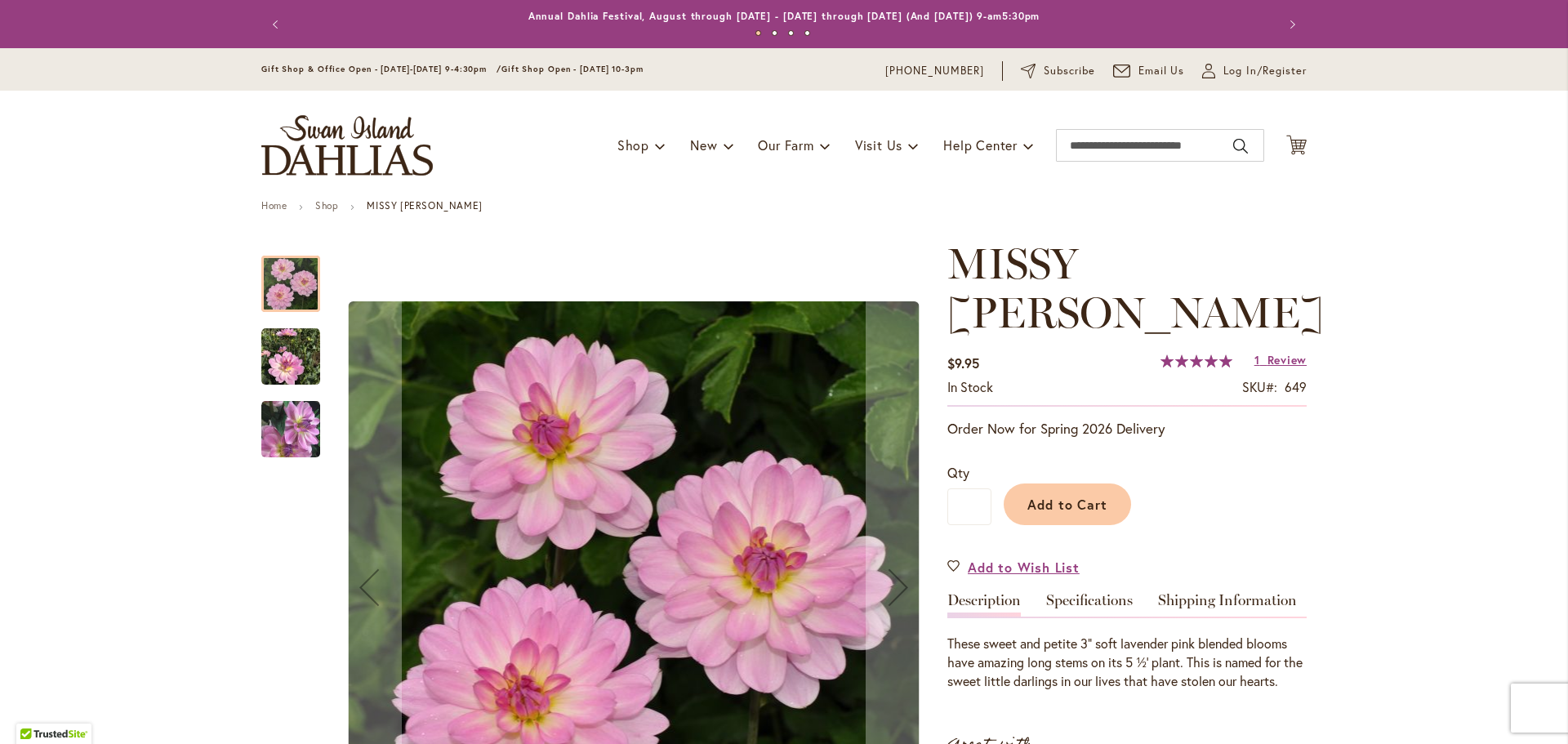
click at [289, 351] on img "MISSY SUE" at bounding box center [290, 357] width 59 height 59
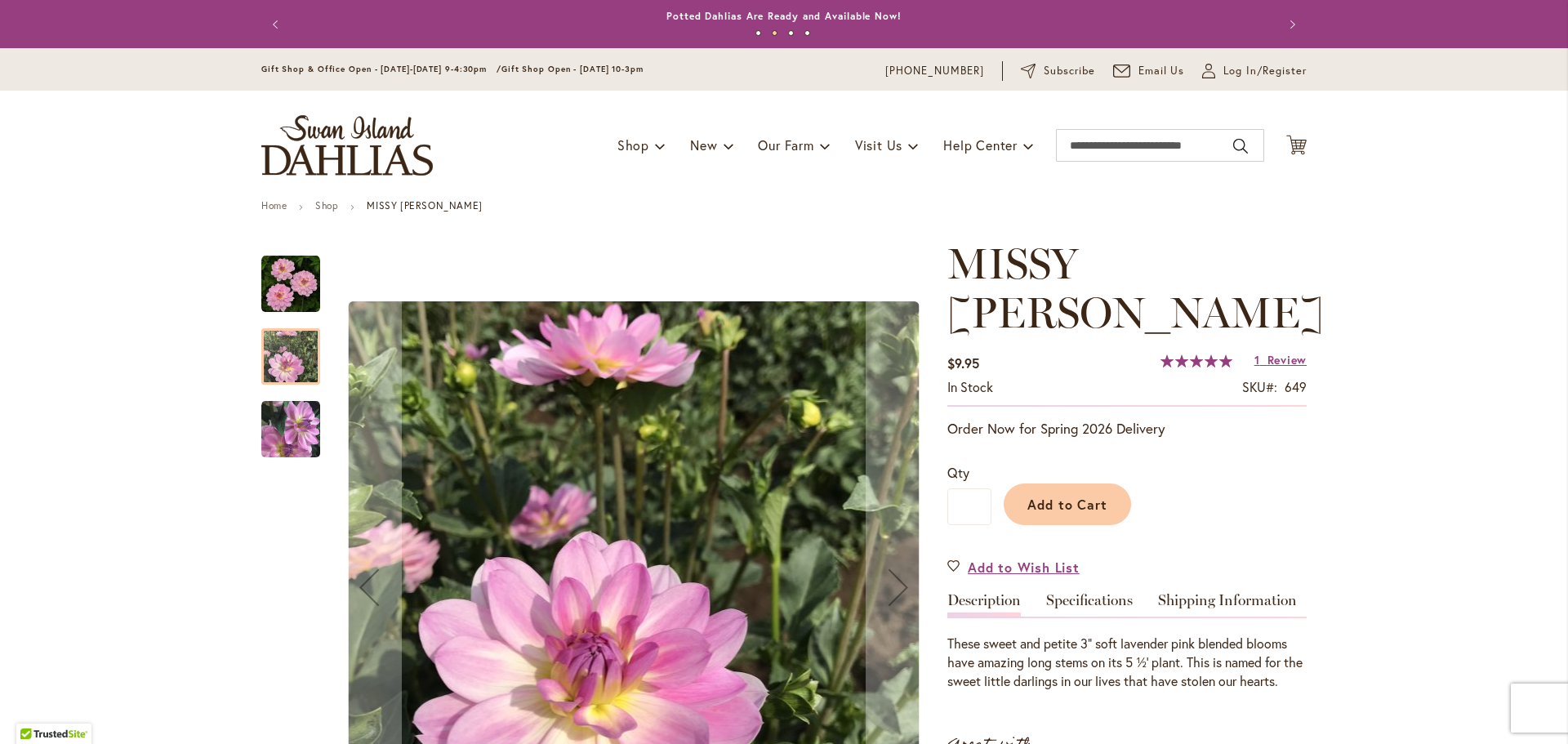
click at [297, 444] on img "MISSY SUE" at bounding box center [290, 429] width 59 height 61
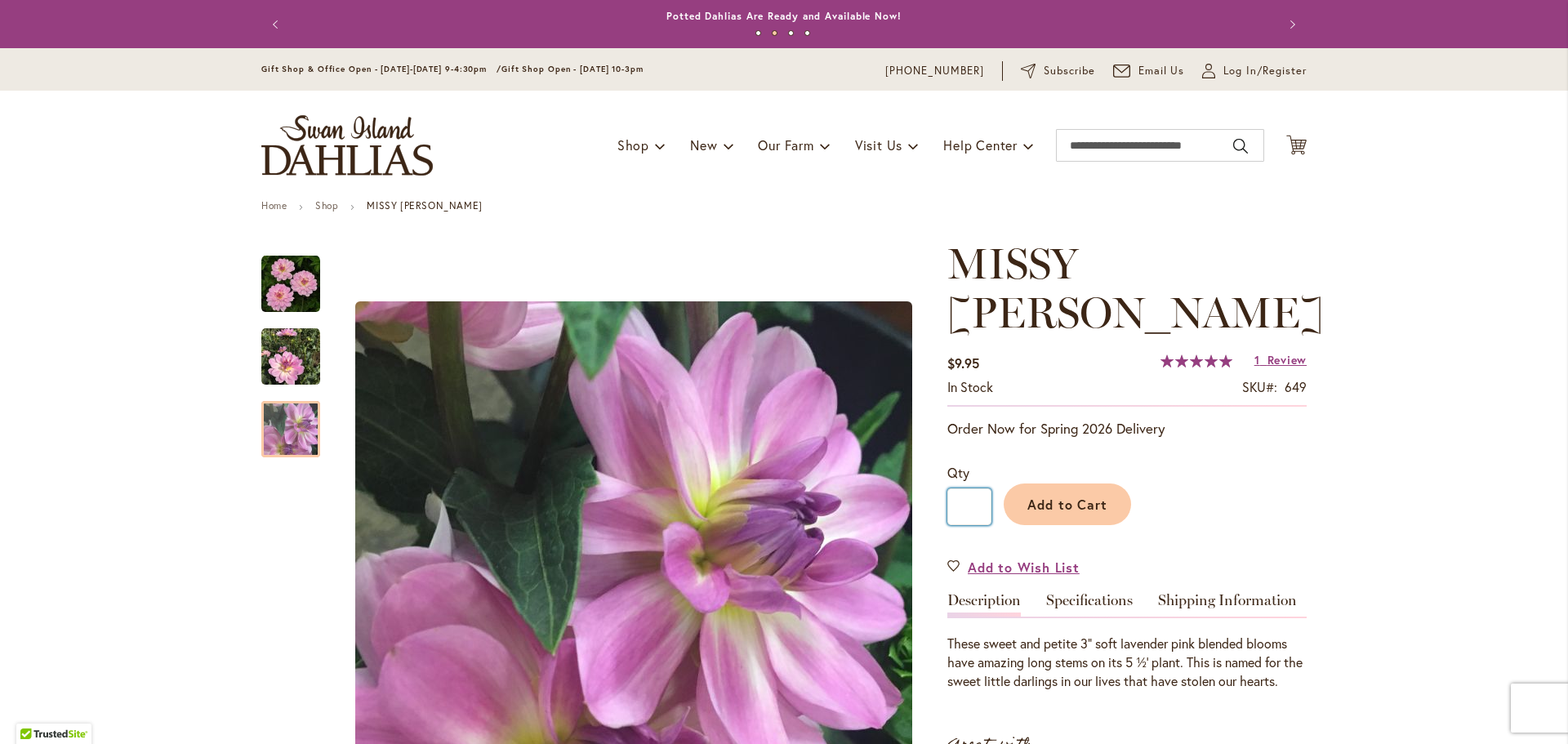
drag, startPoint x: 952, startPoint y: 457, endPoint x: 978, endPoint y: 456, distance: 26.0
click at [978, 488] on input "*" at bounding box center [969, 507] width 44 height 37
type input "***"
click at [1062, 495] on span "Add to Cart" at bounding box center [1068, 504] width 81 height 18
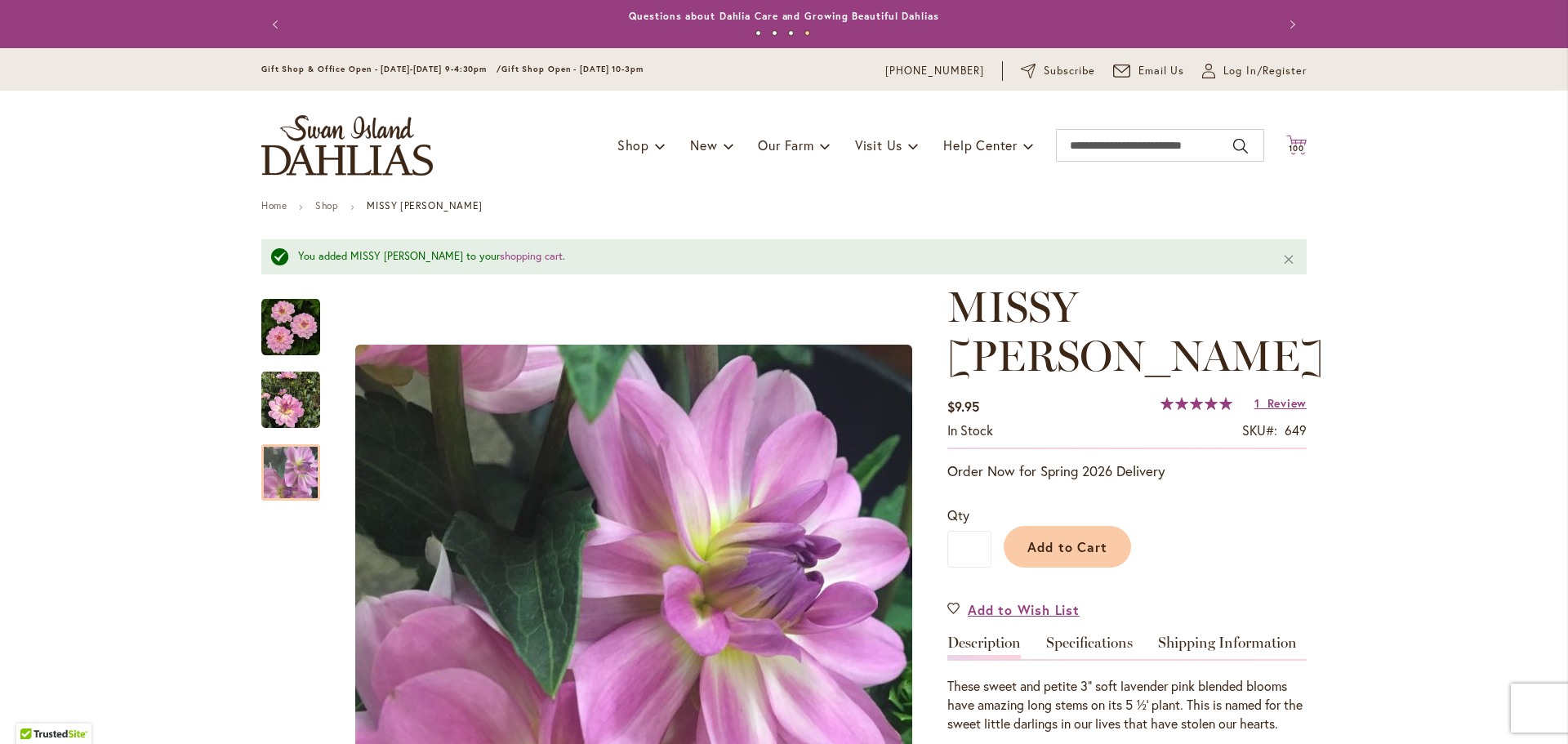
click at [1289, 144] on span "100" at bounding box center [1296, 148] width 16 height 11
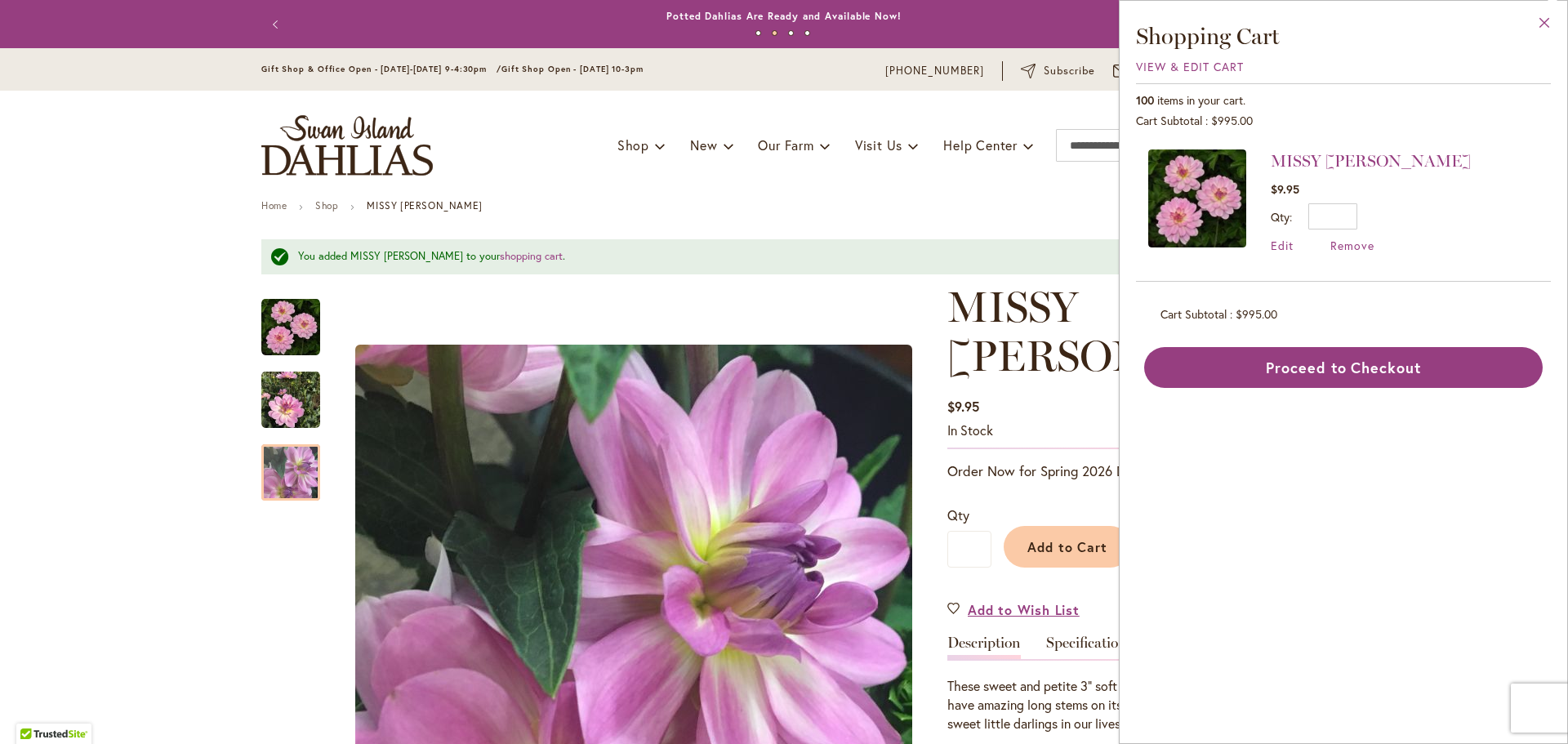
click at [1540, 25] on button "Close" at bounding box center [1544, 26] width 45 height 52
